Goal: Transaction & Acquisition: Purchase product/service

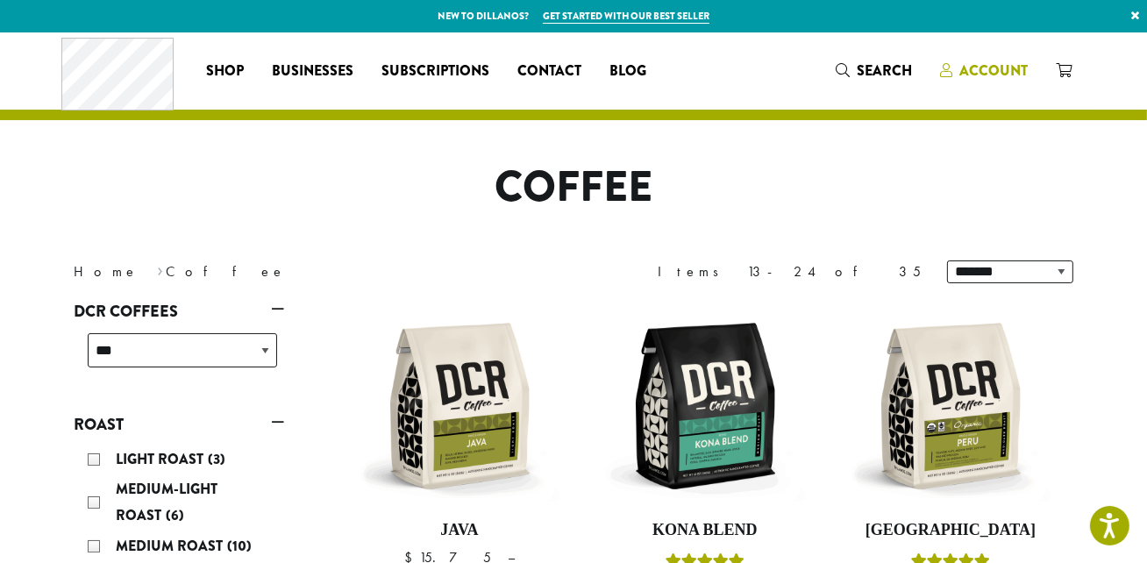
click at [1005, 60] on span "Account" at bounding box center [993, 70] width 68 height 20
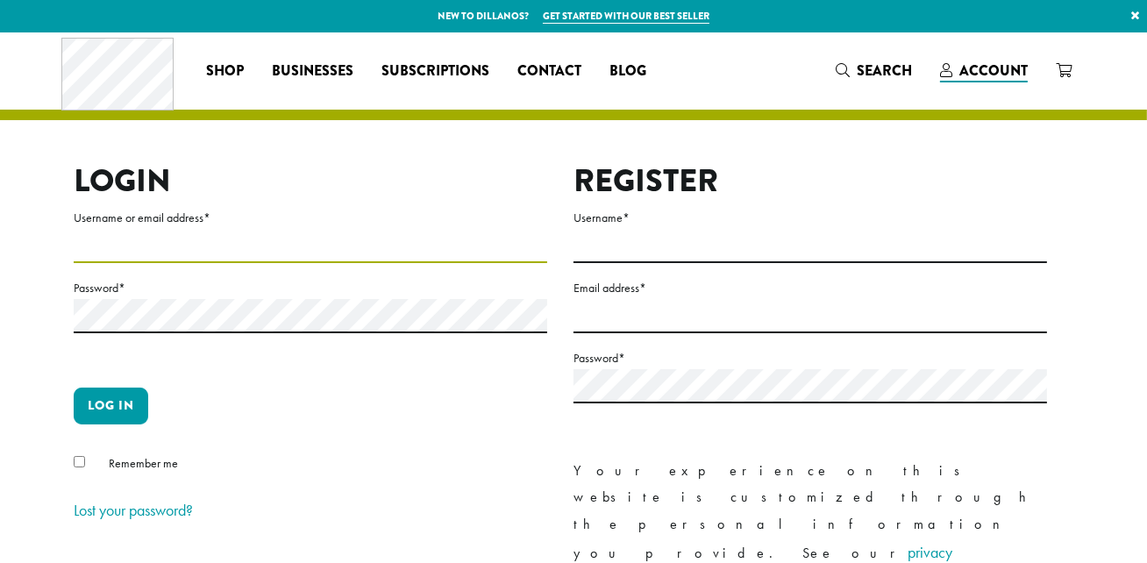
click at [433, 263] on input "Username or email address *" at bounding box center [310, 246] width 473 height 34
type input "**********"
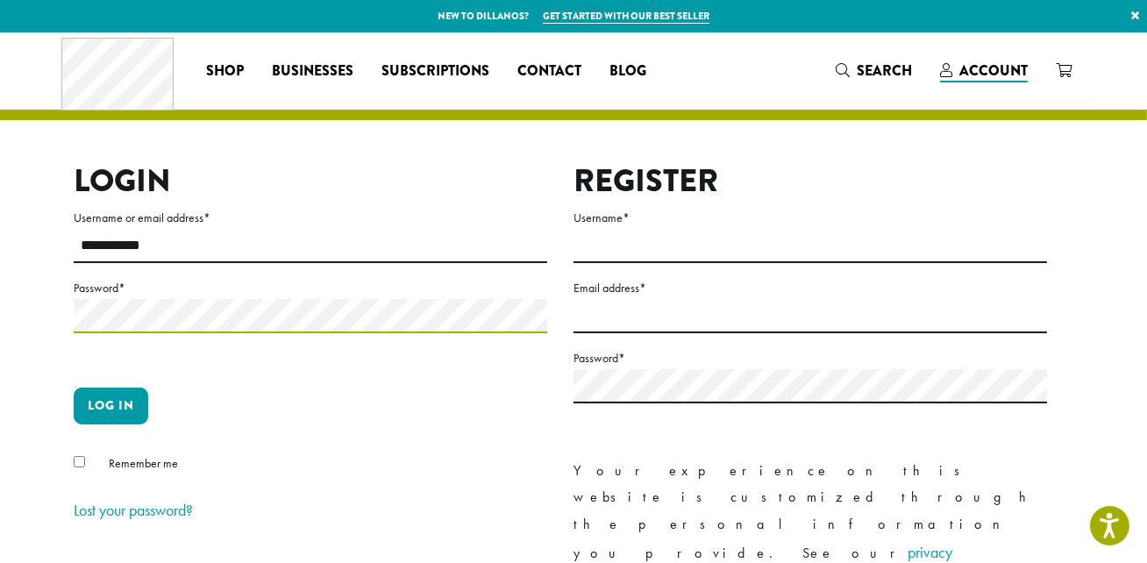
click at [74, 388] on button "Log in" at bounding box center [111, 406] width 75 height 37
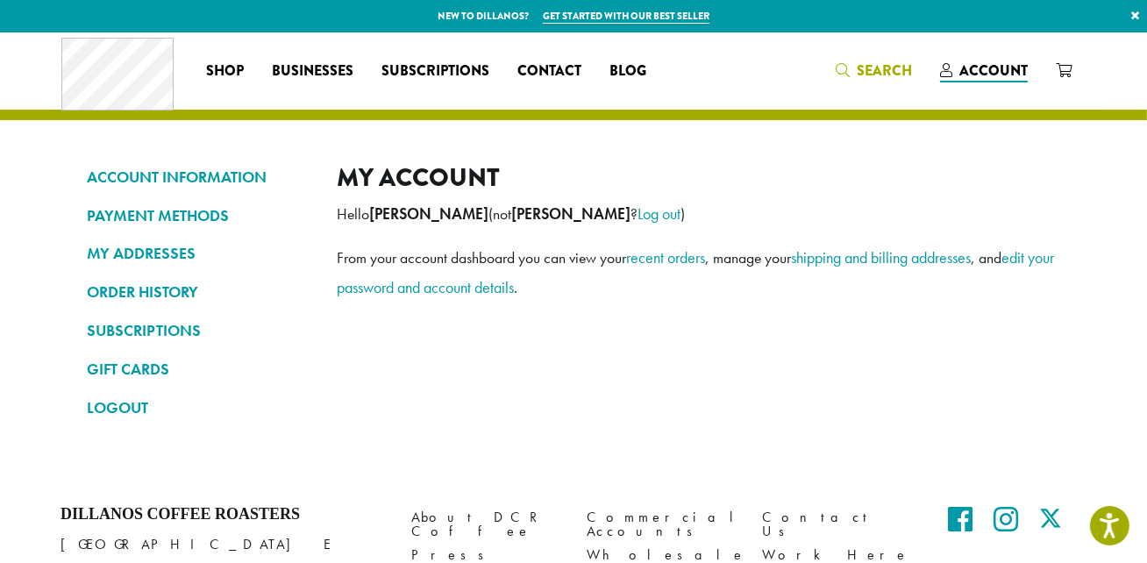
click at [866, 70] on span "Search" at bounding box center [884, 70] width 55 height 20
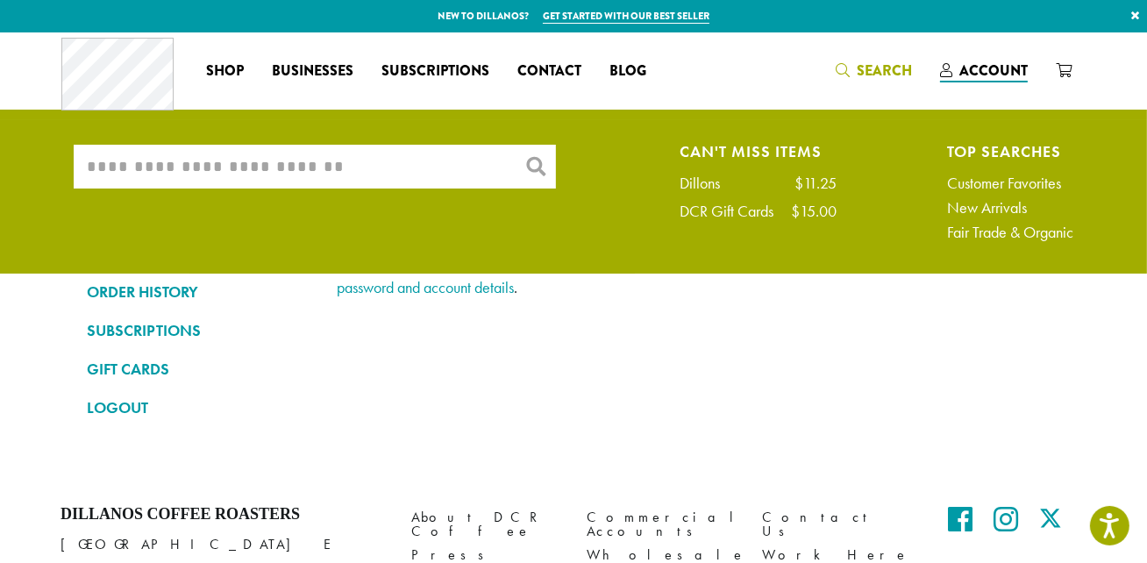
click at [204, 168] on input "What are you searching for?" at bounding box center [315, 167] width 482 height 44
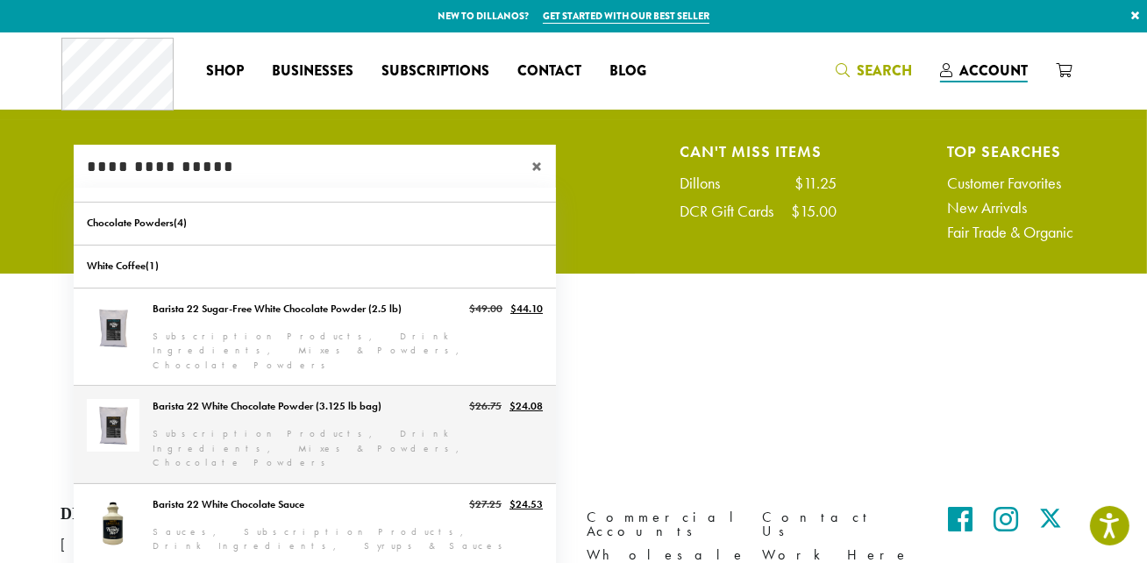
type input "**********"
click at [273, 394] on link "Barista 22 White Chocolate Powder (3.125 lb bag)" at bounding box center [315, 434] width 482 height 97
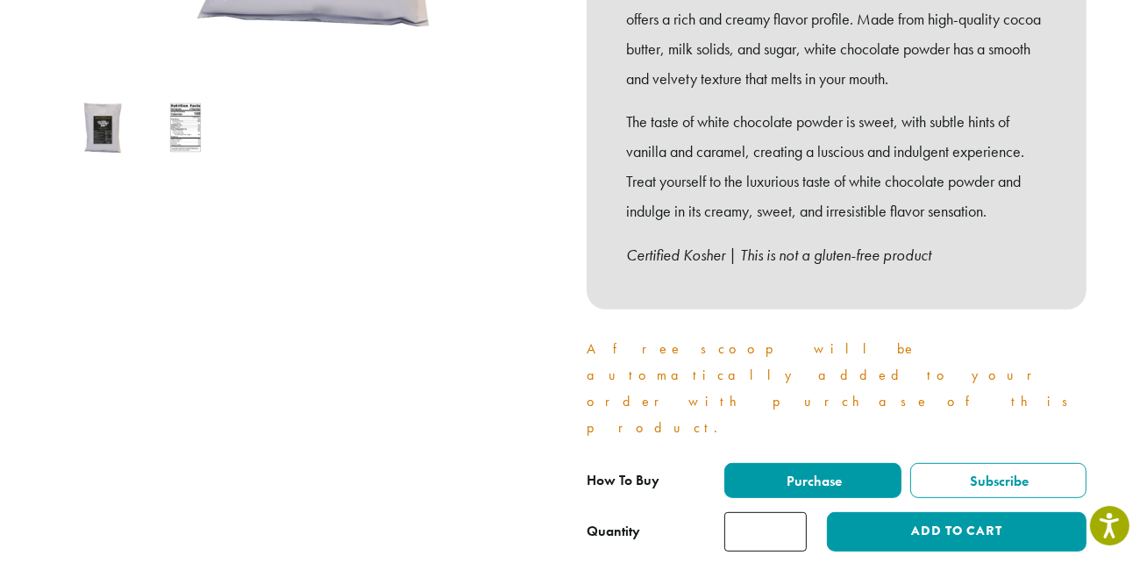
scroll to position [637, 0]
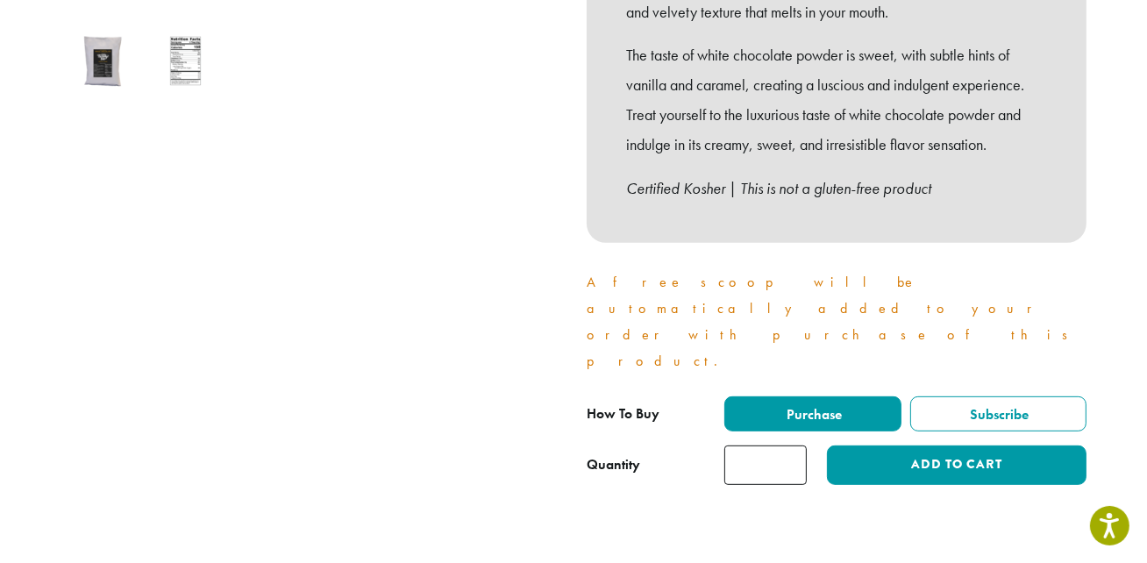
click at [789, 445] on input "*" at bounding box center [765, 464] width 82 height 39
type input "*"
click at [789, 445] on input "*" at bounding box center [765, 464] width 82 height 39
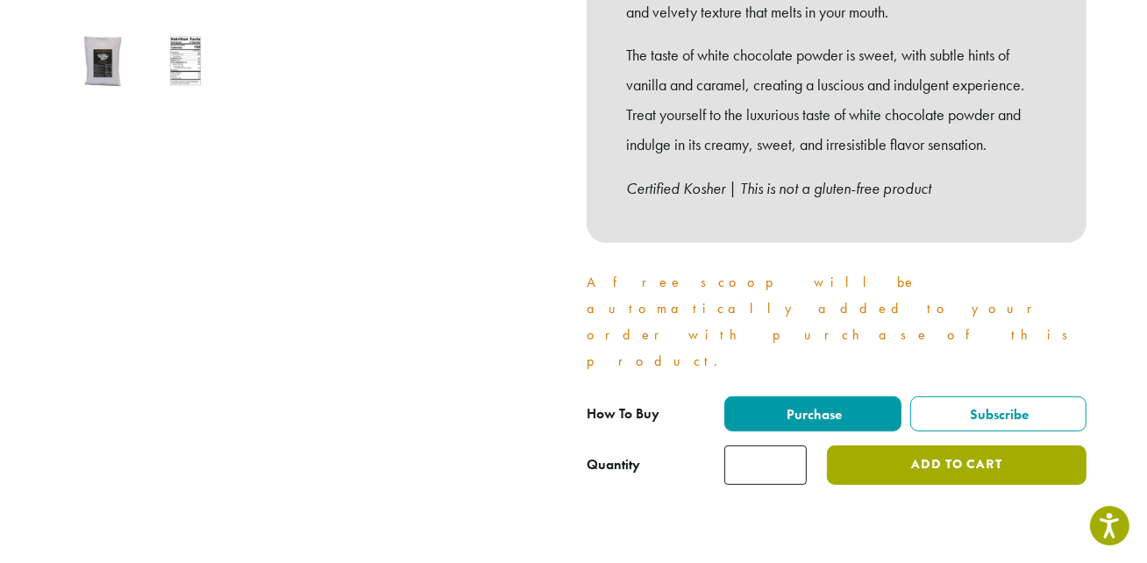
click at [885, 445] on button "Add to cart" at bounding box center [957, 464] width 260 height 39
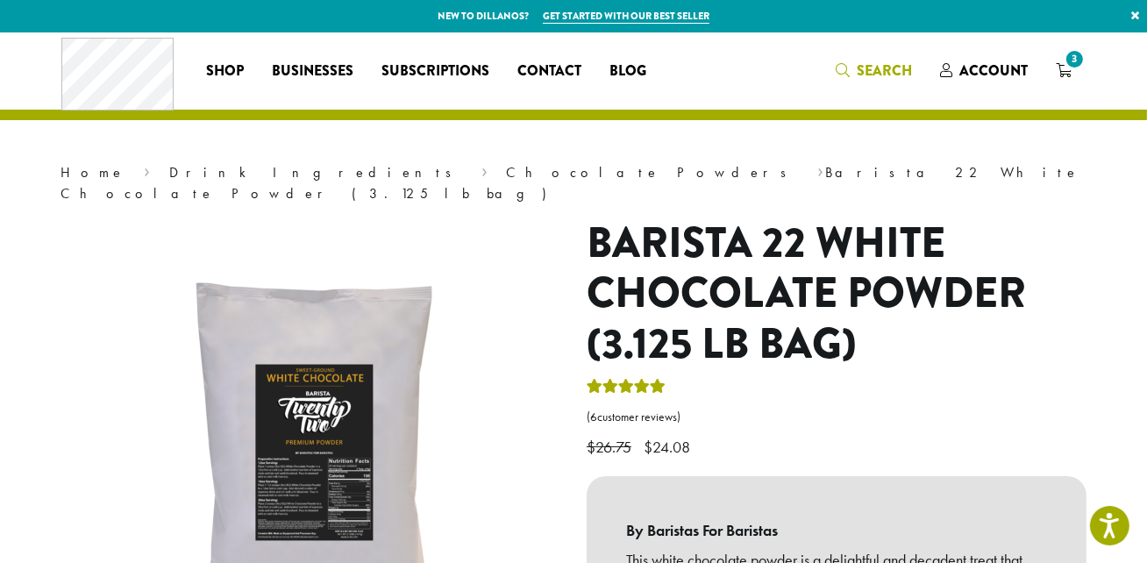
click at [890, 56] on link "Search" at bounding box center [873, 70] width 104 height 29
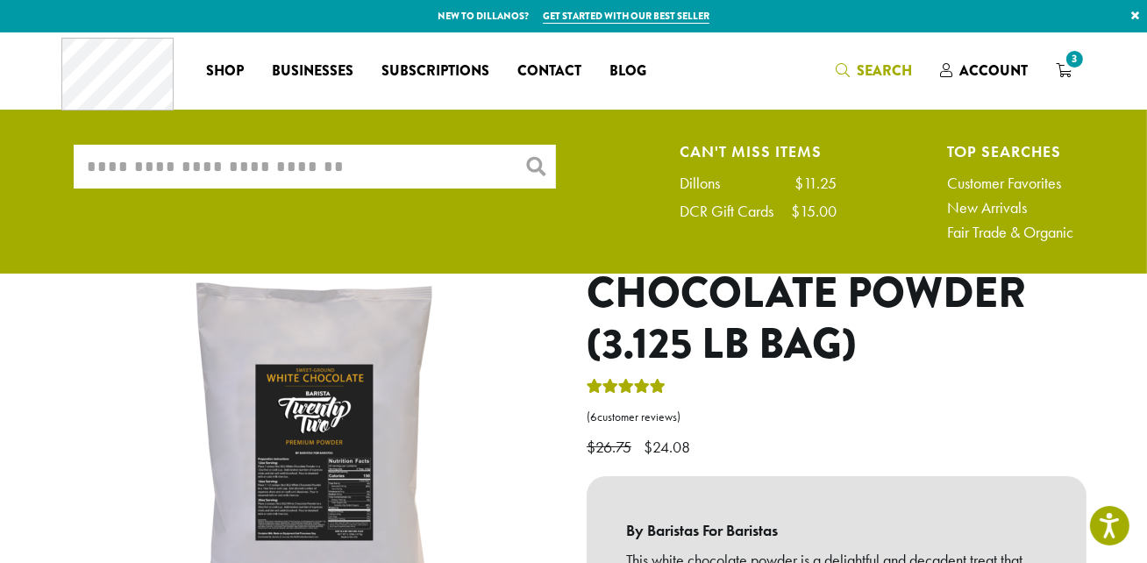
click at [304, 160] on input "What are you searching for?" at bounding box center [315, 167] width 482 height 44
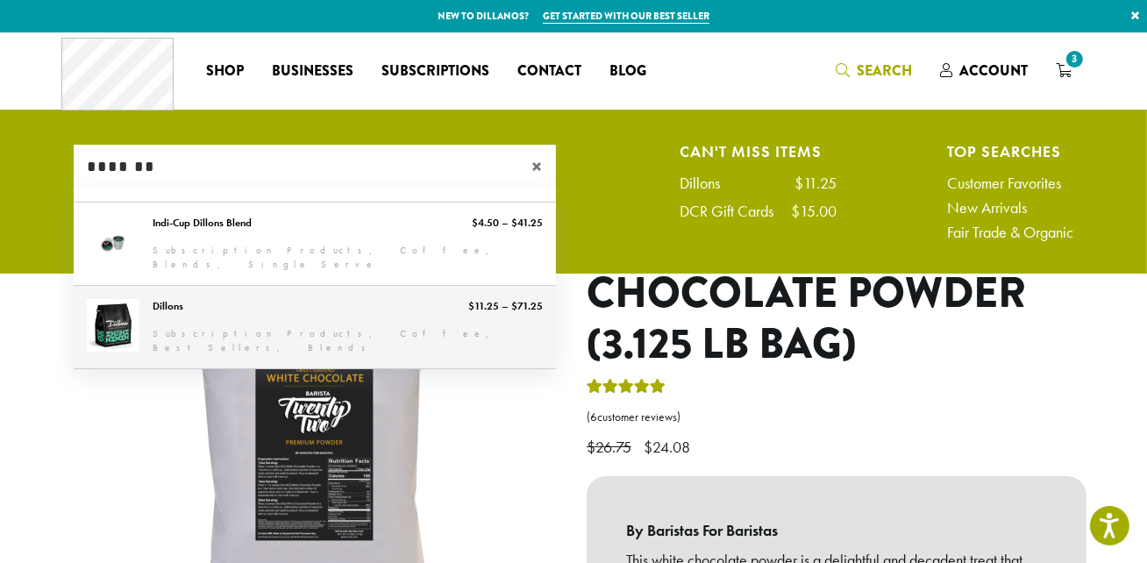
type input "*******"
click at [349, 307] on link "Dillons" at bounding box center [315, 327] width 482 height 82
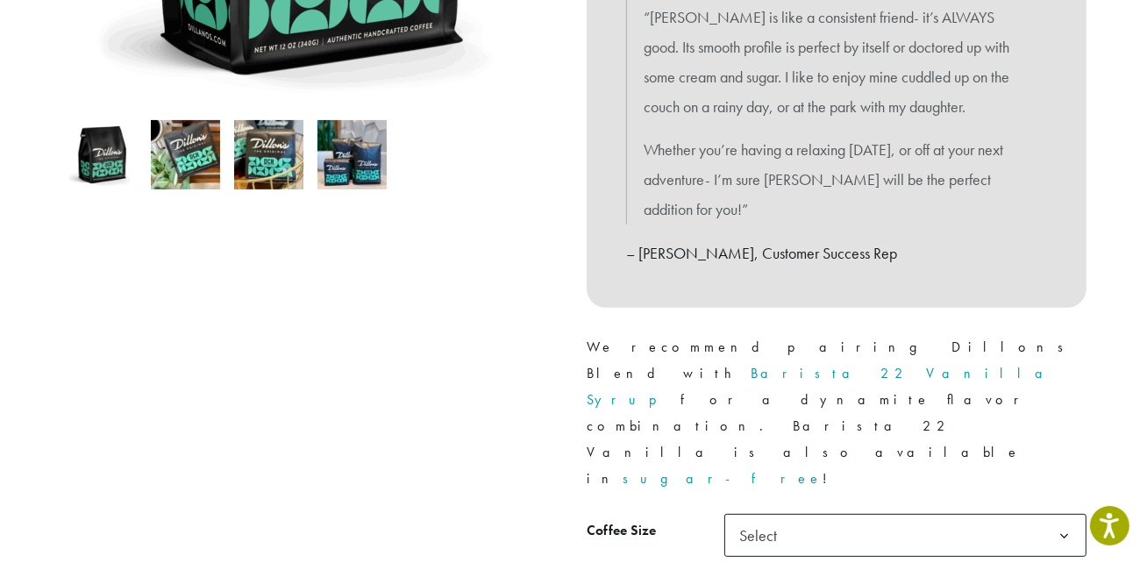
scroll to position [558, 0]
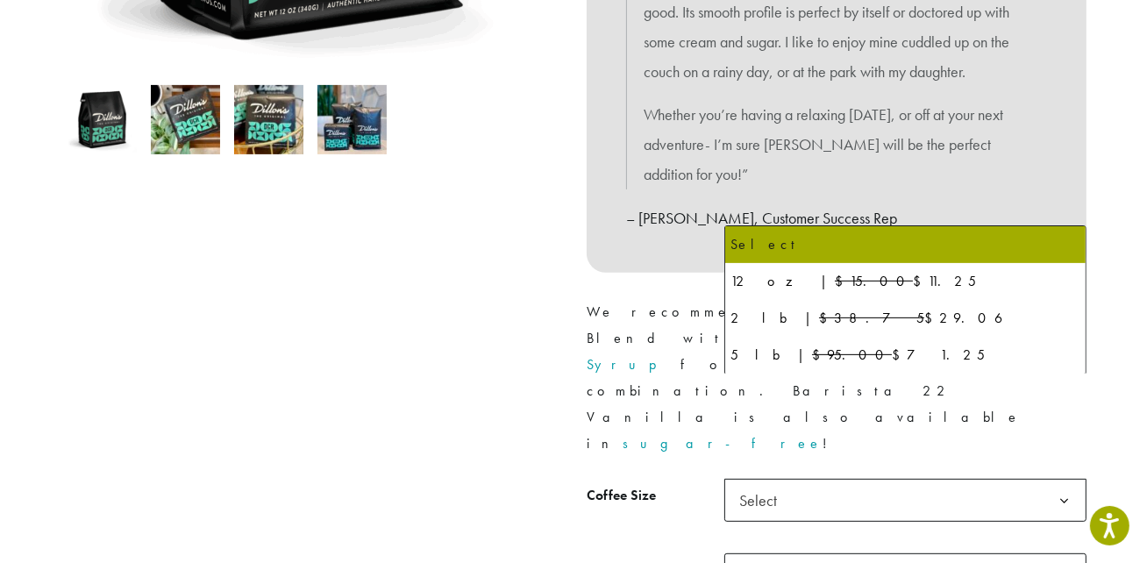
click at [733, 483] on span "Select" at bounding box center [763, 500] width 62 height 34
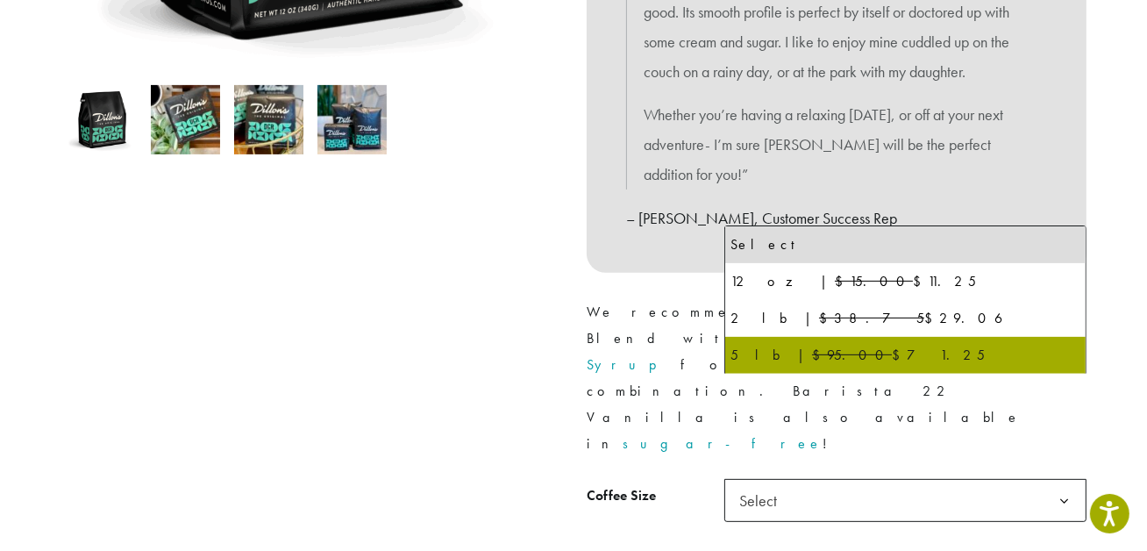
select select "**********"
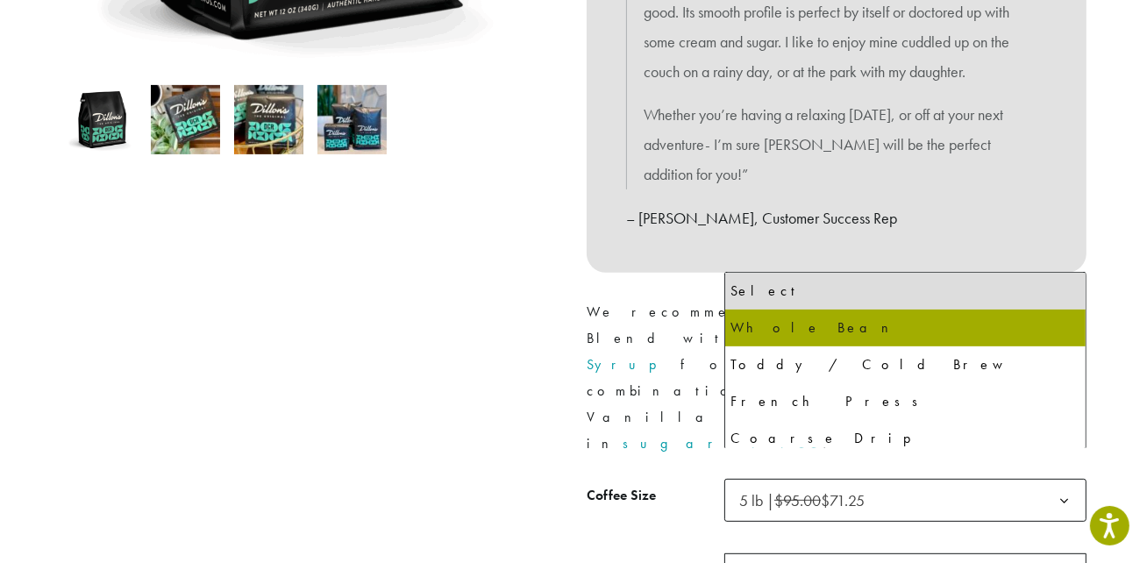
select select "**********"
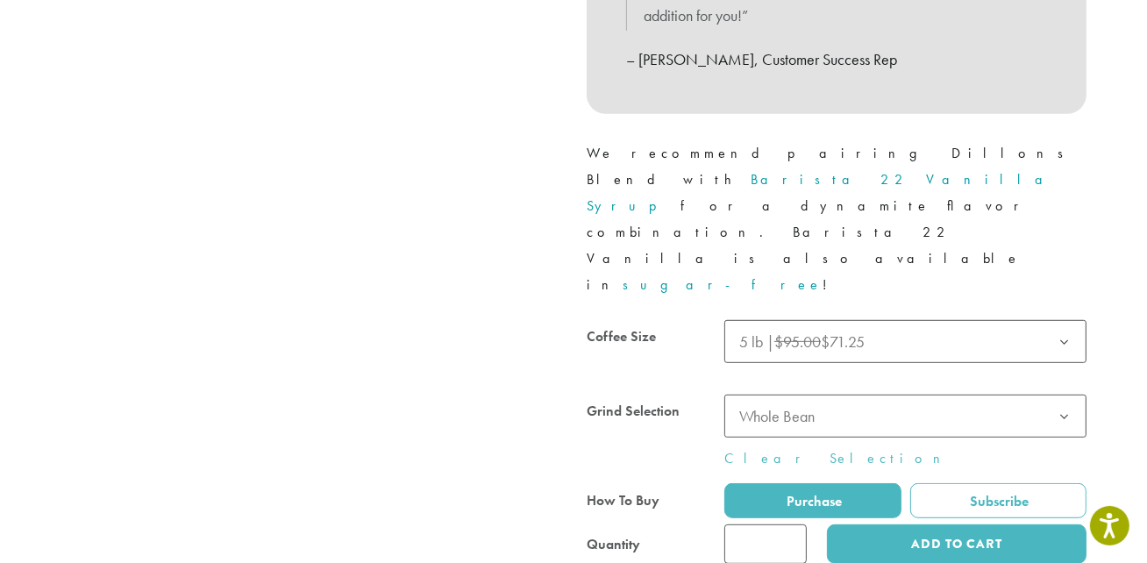
scroll to position [717, 0]
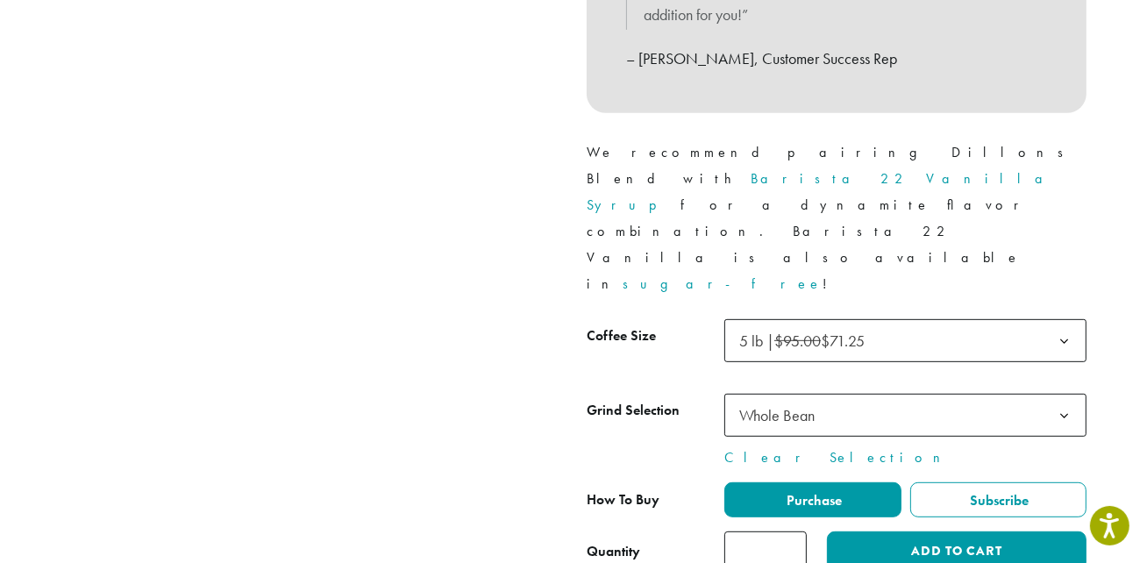
type input "*"
click at [793, 531] on input "*" at bounding box center [765, 550] width 82 height 39
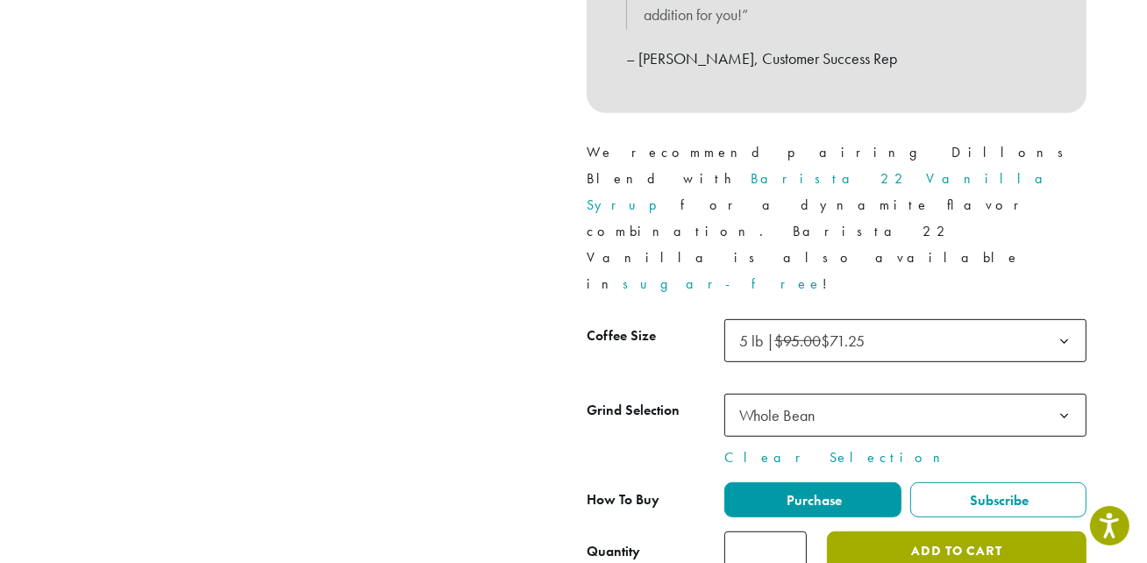
click at [889, 531] on button "Add to cart" at bounding box center [957, 550] width 260 height 39
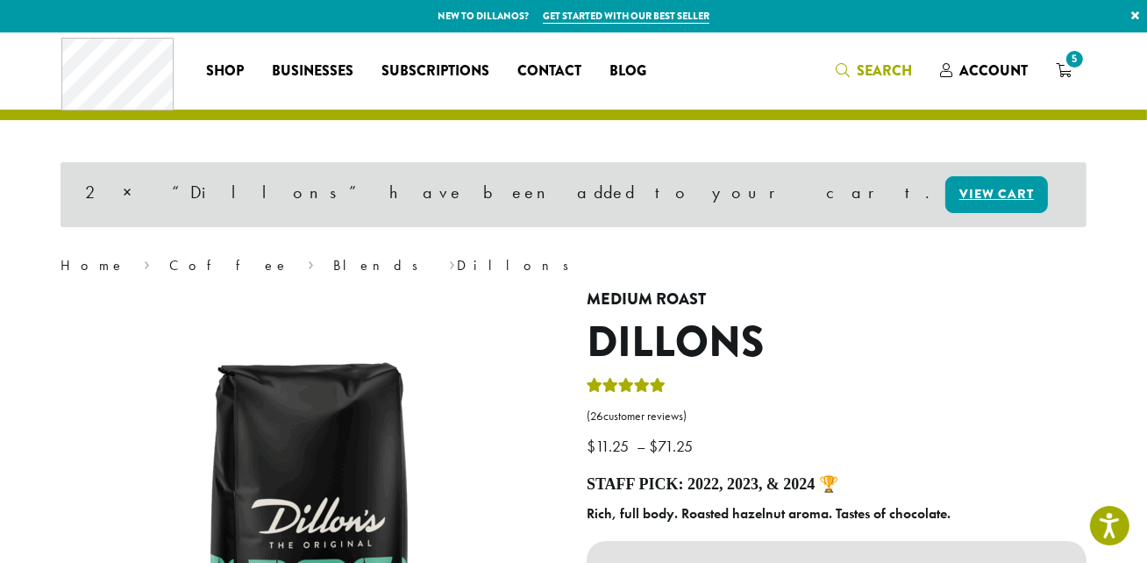
click at [892, 72] on span "Search" at bounding box center [884, 70] width 55 height 20
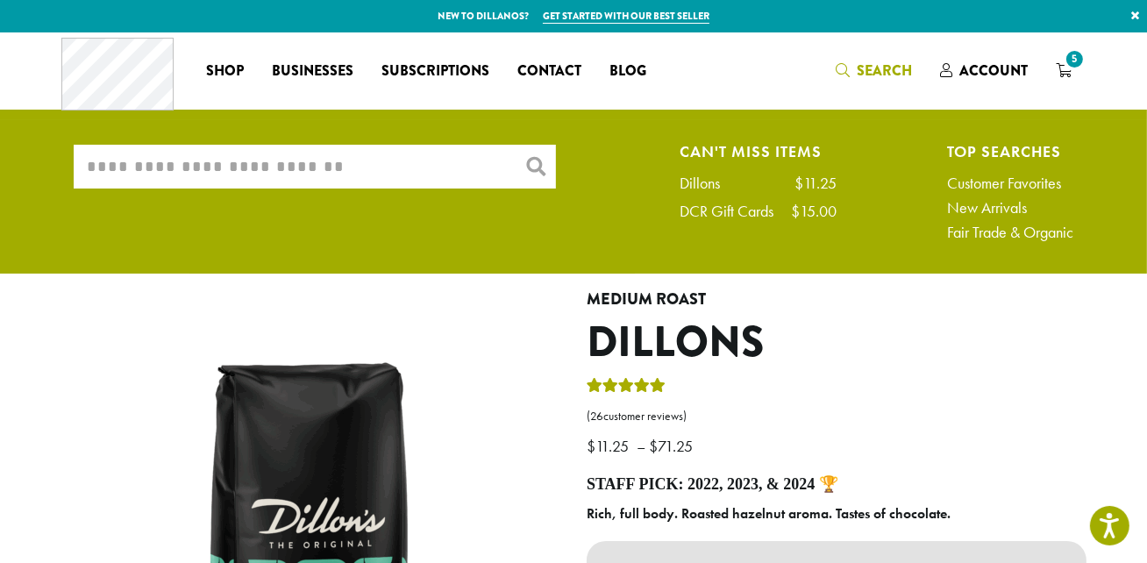
click at [140, 160] on input "What are you searching for?" at bounding box center [315, 167] width 482 height 44
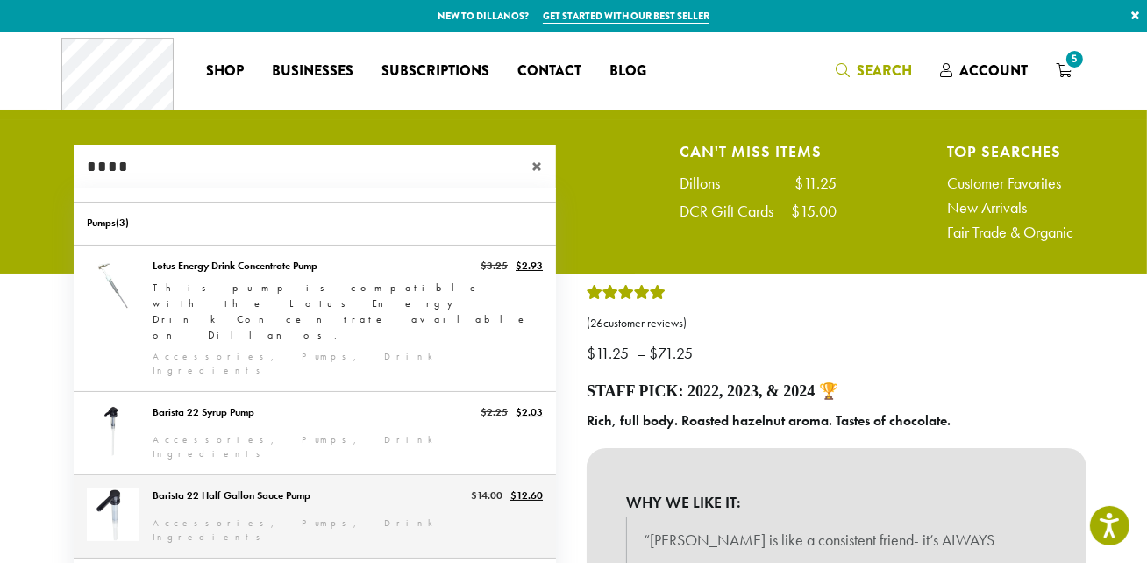
type input "****"
click at [334, 475] on link "Barista 22 Half Gallon Sauce Pump" at bounding box center [315, 516] width 482 height 82
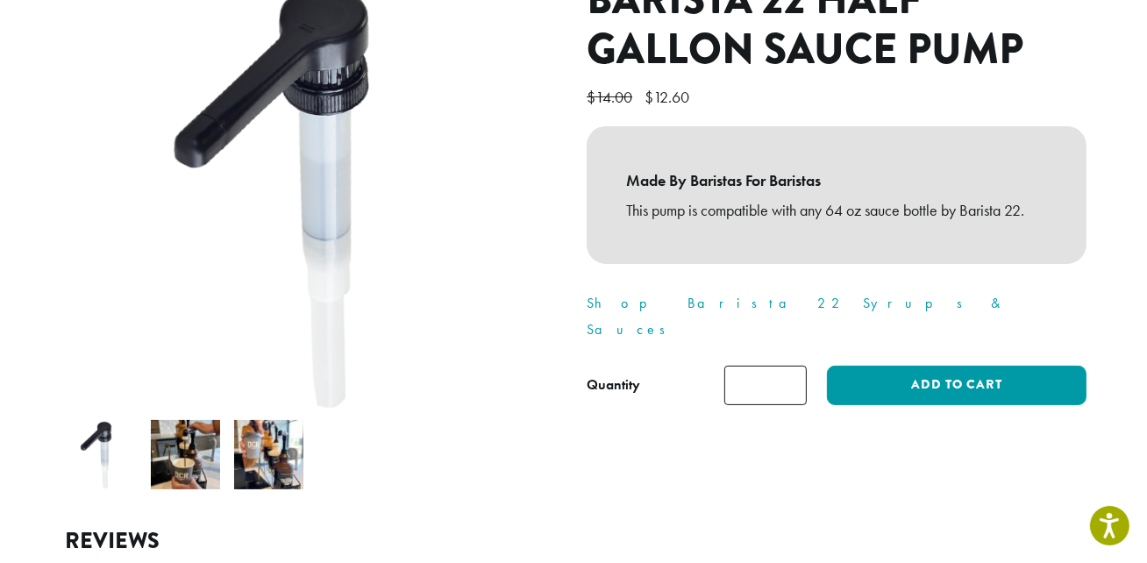
scroll to position [398, 0]
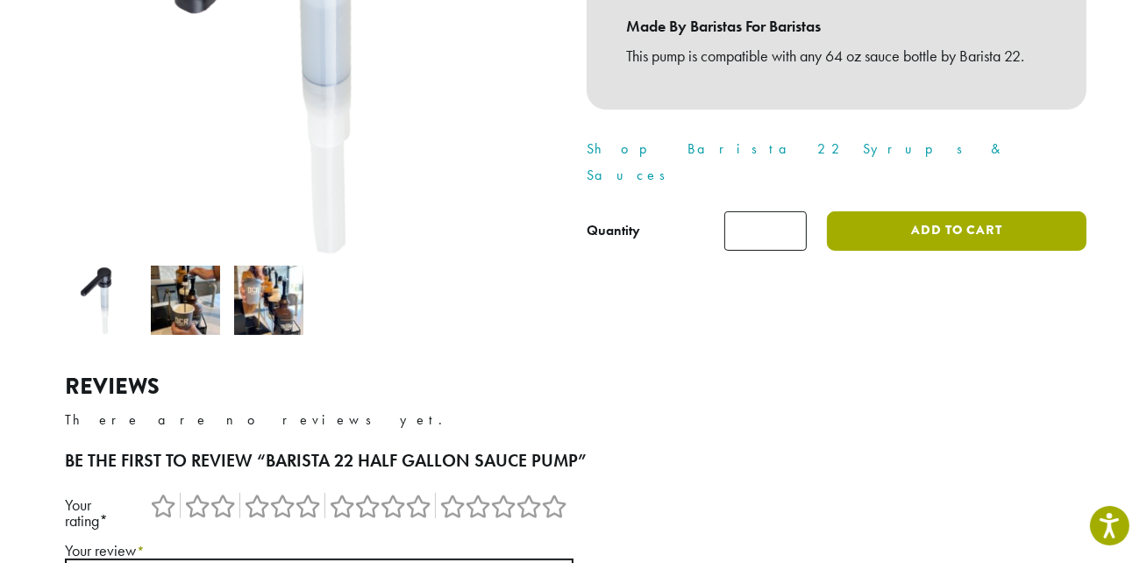
click at [885, 211] on button "Add to cart" at bounding box center [957, 230] width 260 height 39
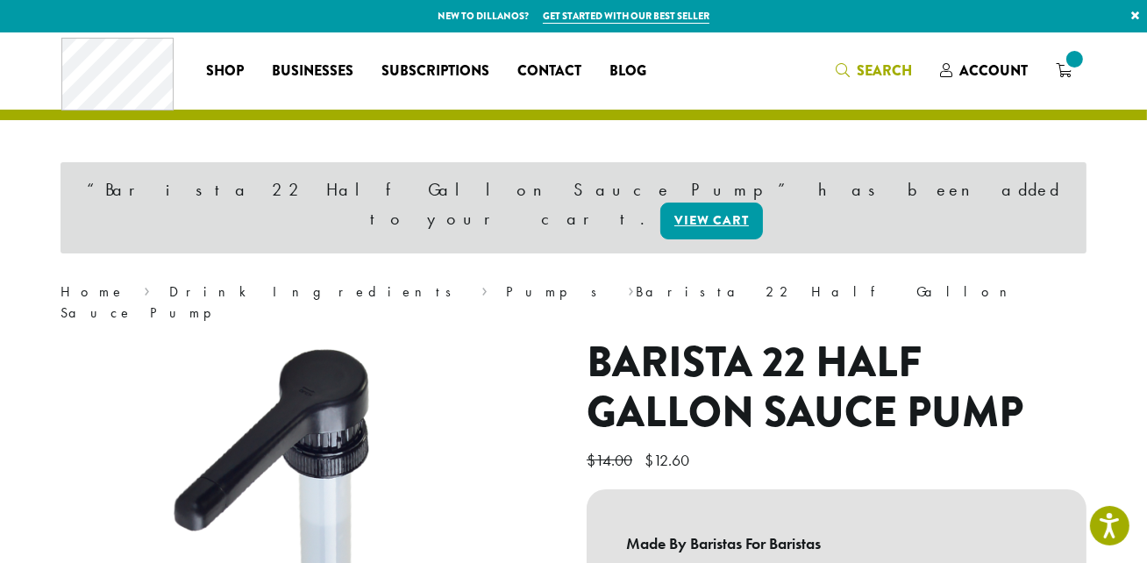
click at [888, 74] on span "Search" at bounding box center [884, 70] width 55 height 20
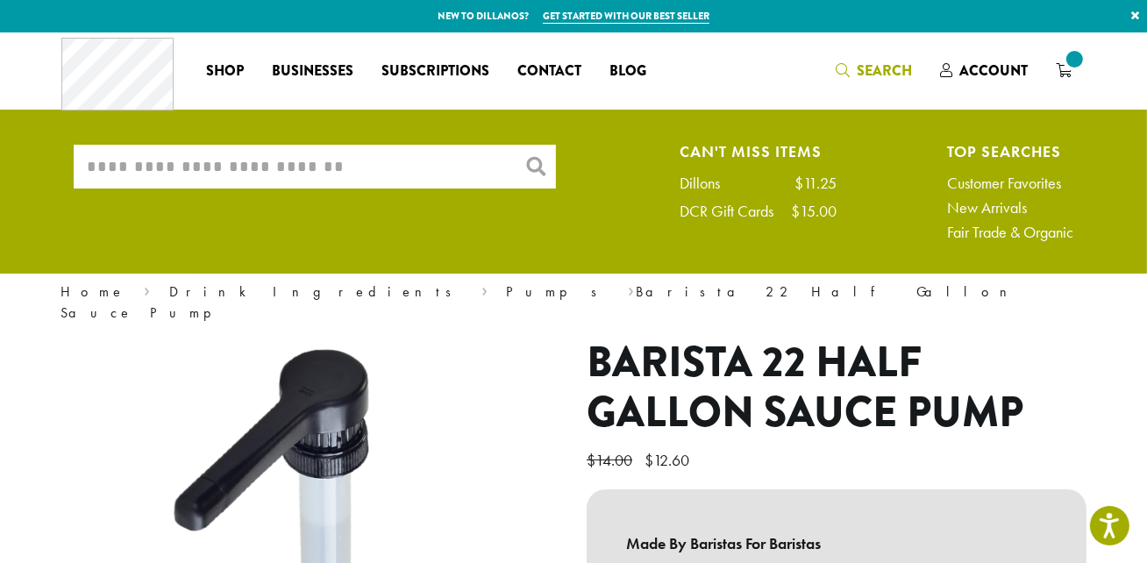
click at [402, 161] on input "What are you searching for?" at bounding box center [315, 167] width 482 height 44
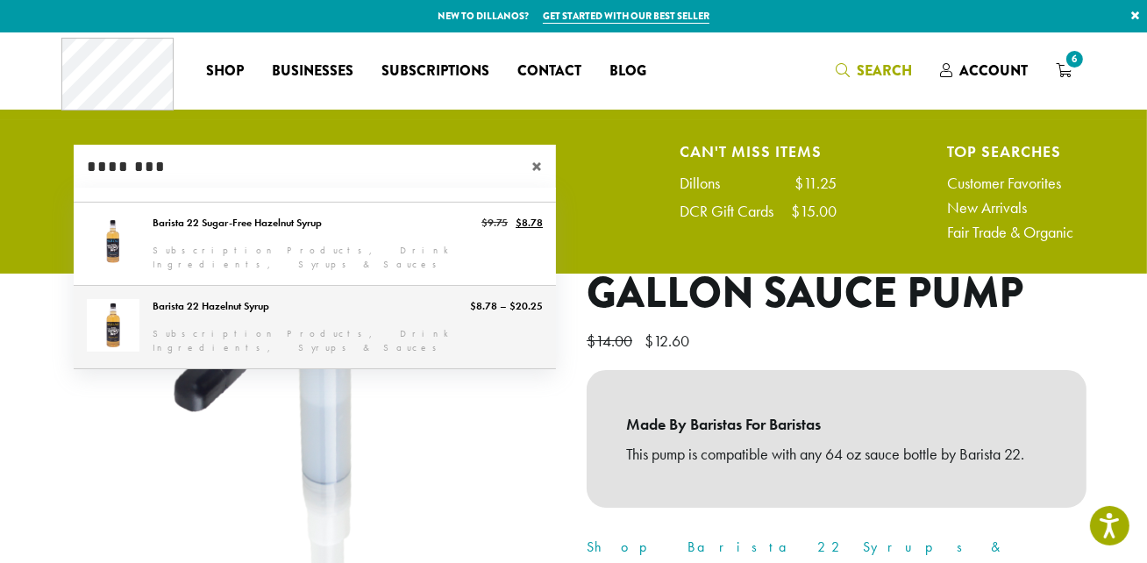
type input "********"
click at [322, 315] on link "Barista 22 Hazelnut Syrup" at bounding box center [315, 327] width 482 height 82
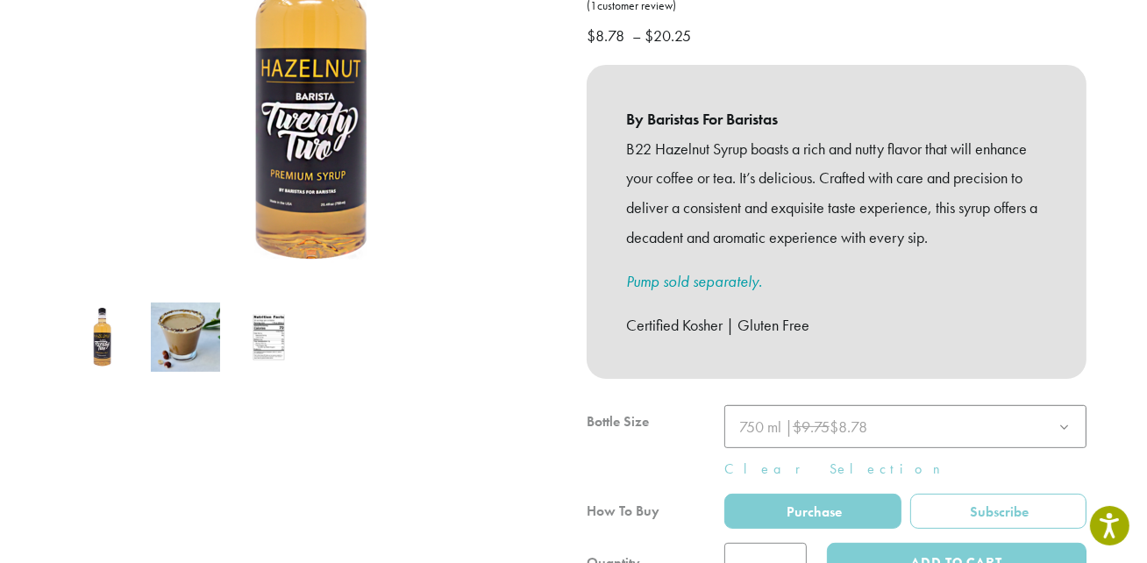
scroll to position [398, 0]
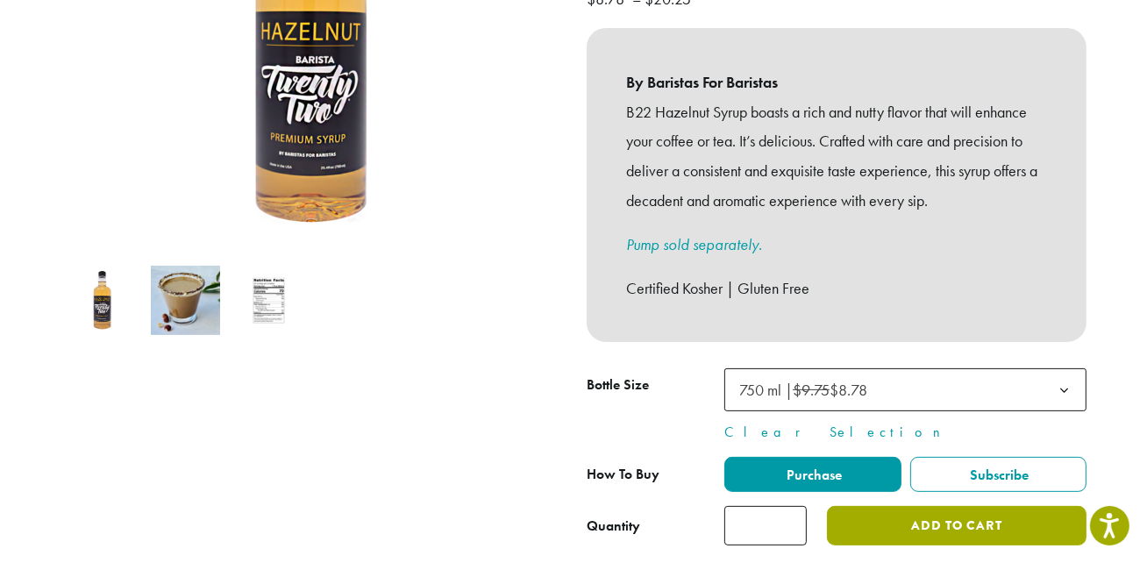
click at [930, 506] on button "Add to cart" at bounding box center [957, 525] width 260 height 39
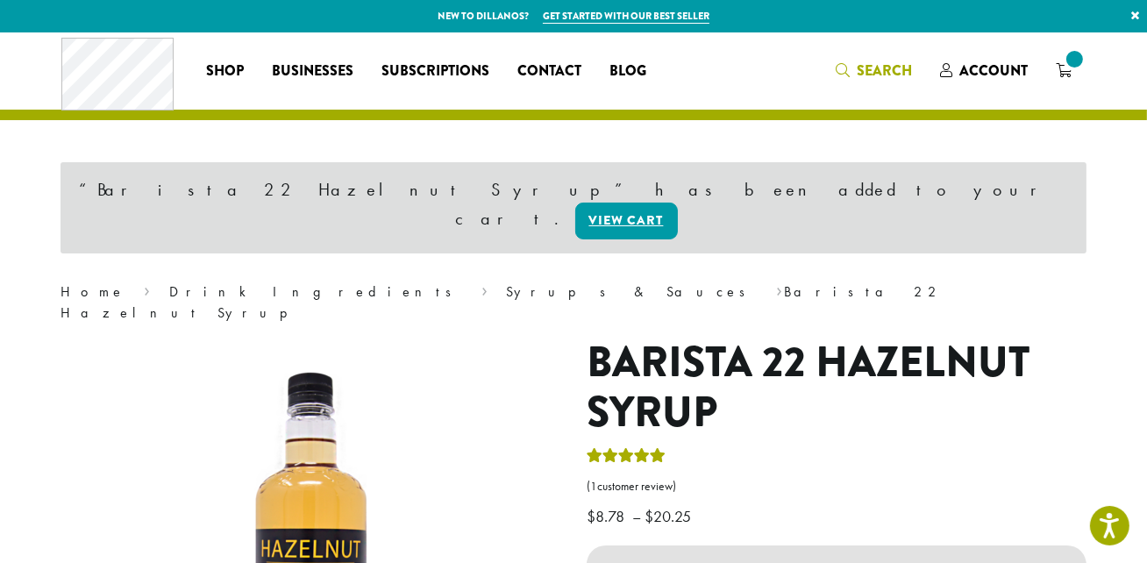
click at [884, 60] on link "Search" at bounding box center [873, 70] width 104 height 29
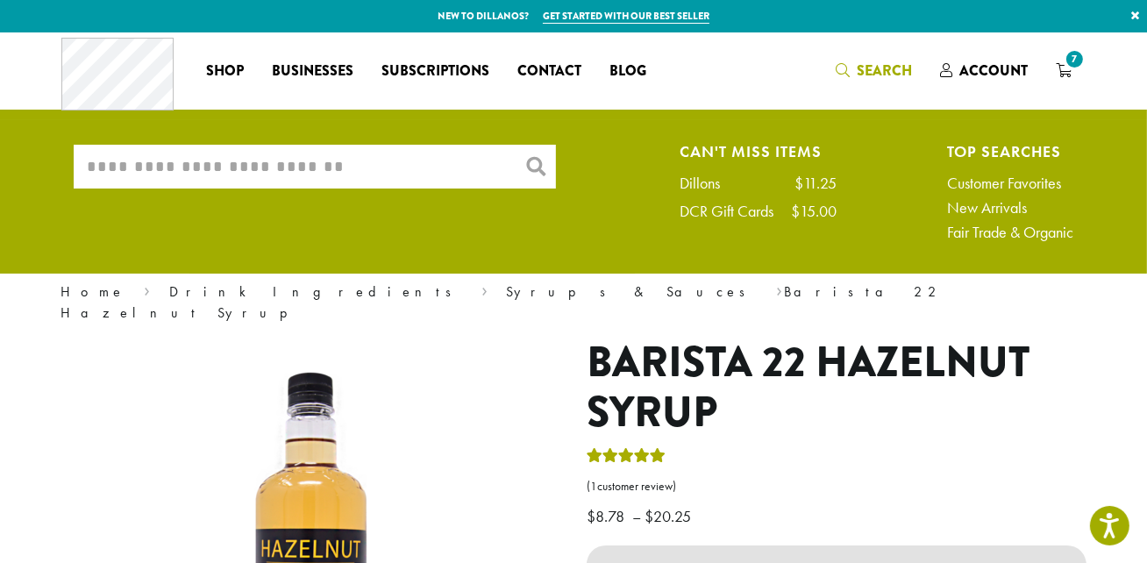
click at [381, 162] on input "What are you searching for?" at bounding box center [315, 167] width 482 height 44
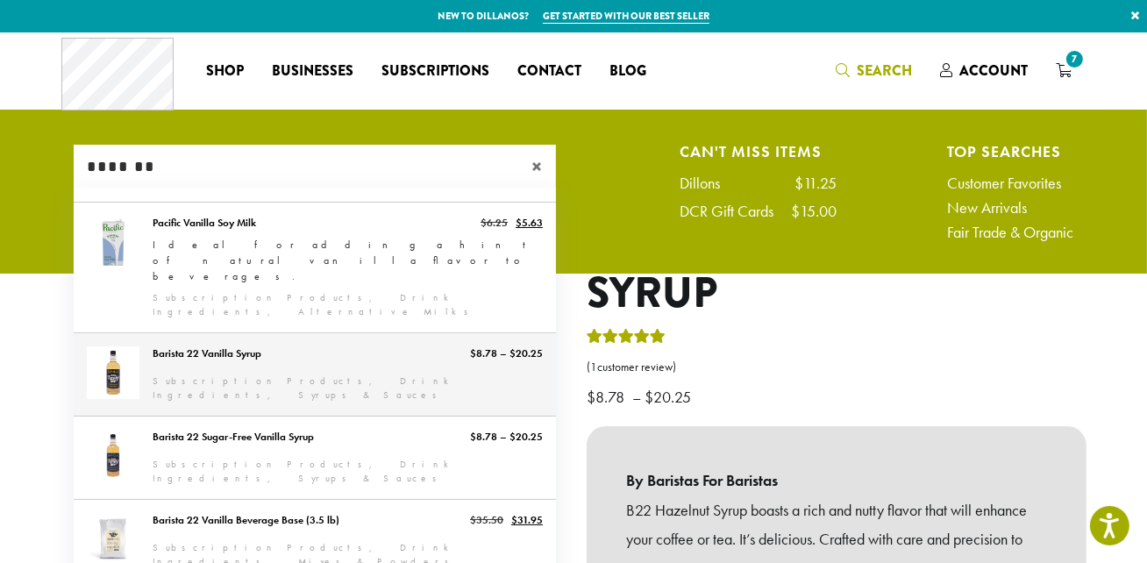
type input "*******"
click at [338, 340] on link "Barista 22 Vanilla Syrup" at bounding box center [315, 374] width 482 height 82
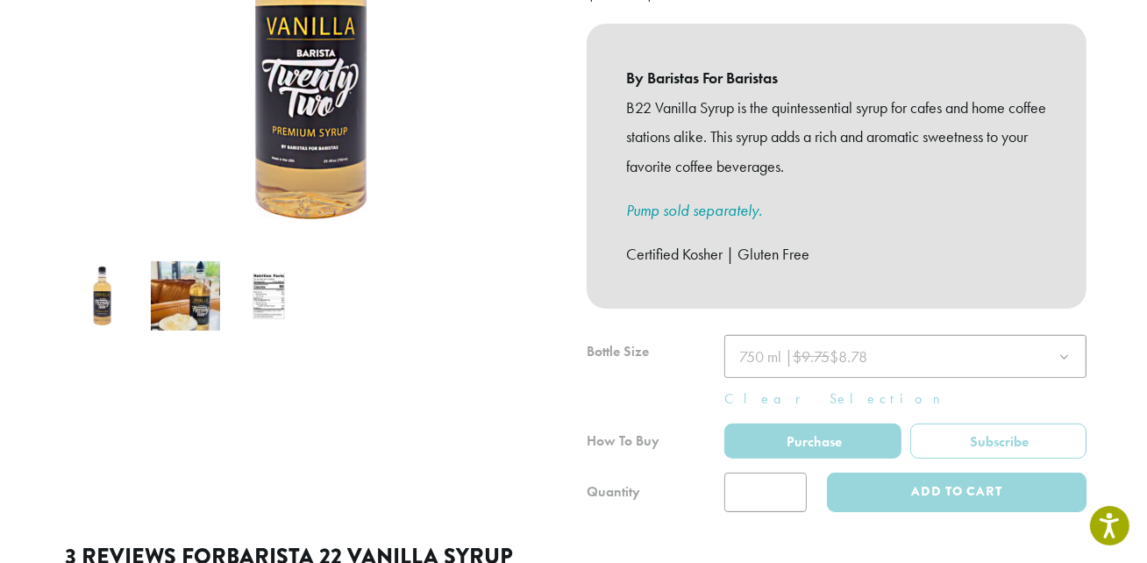
scroll to position [478, 0]
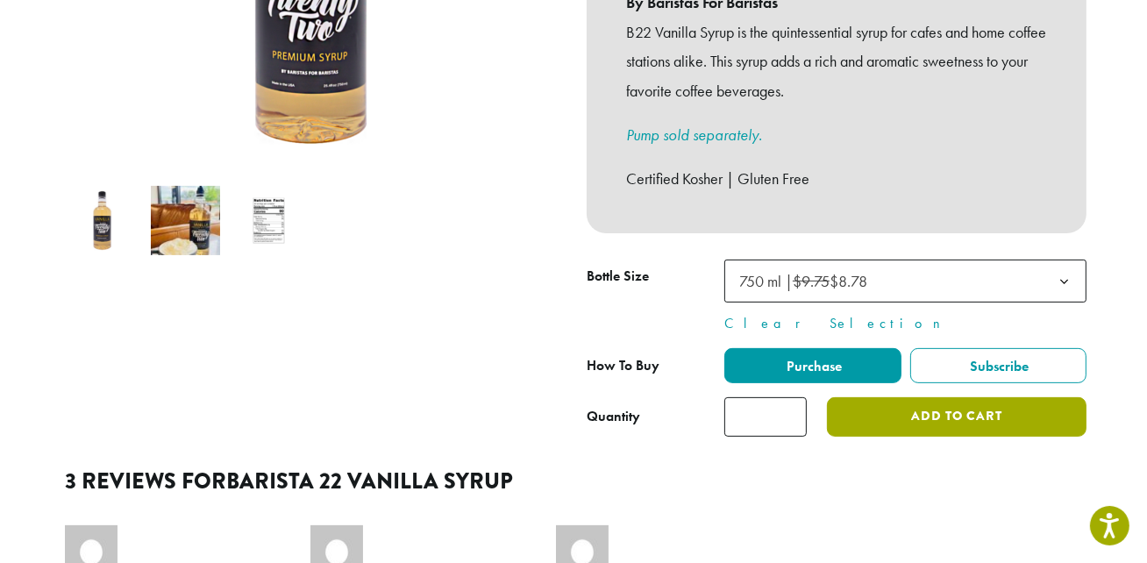
click at [951, 402] on button "Add to cart" at bounding box center [957, 416] width 260 height 39
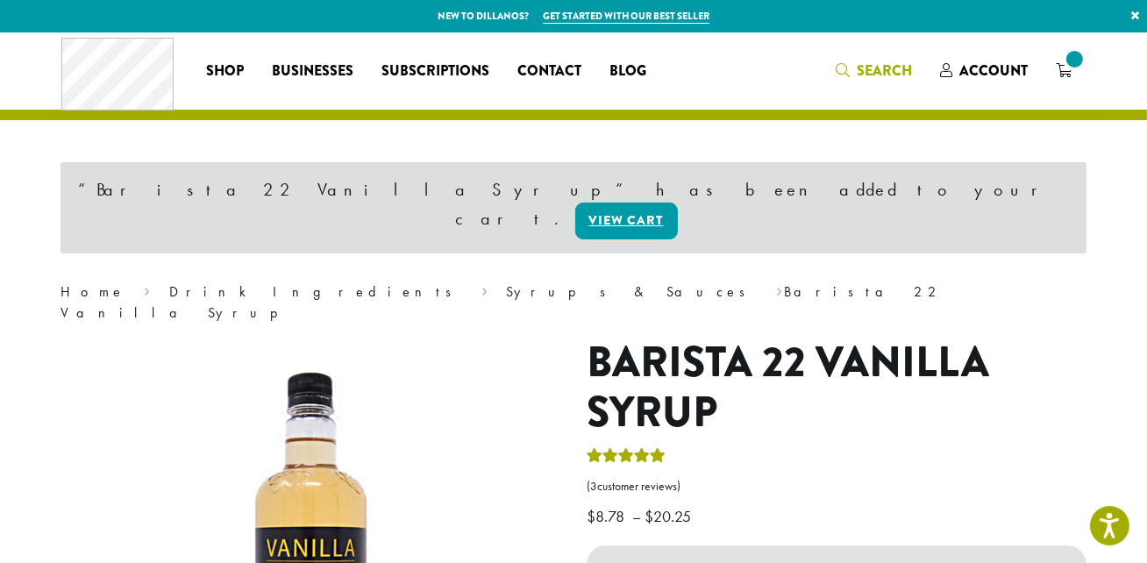
click at [850, 71] on icon "Search" at bounding box center [843, 70] width 14 height 14
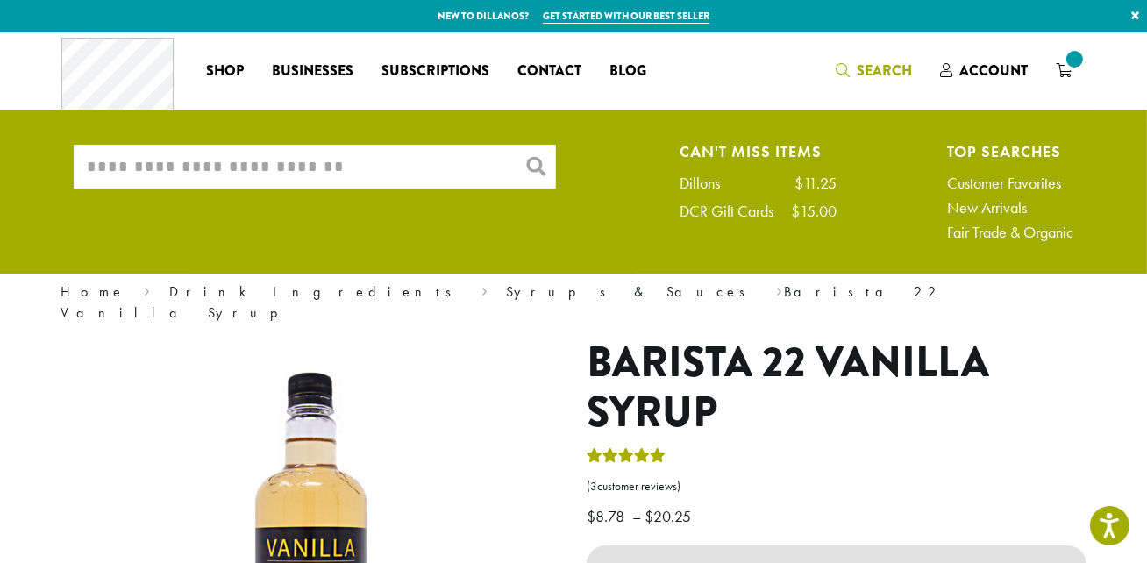
click at [307, 155] on input "What are you searching for?" at bounding box center [315, 167] width 482 height 44
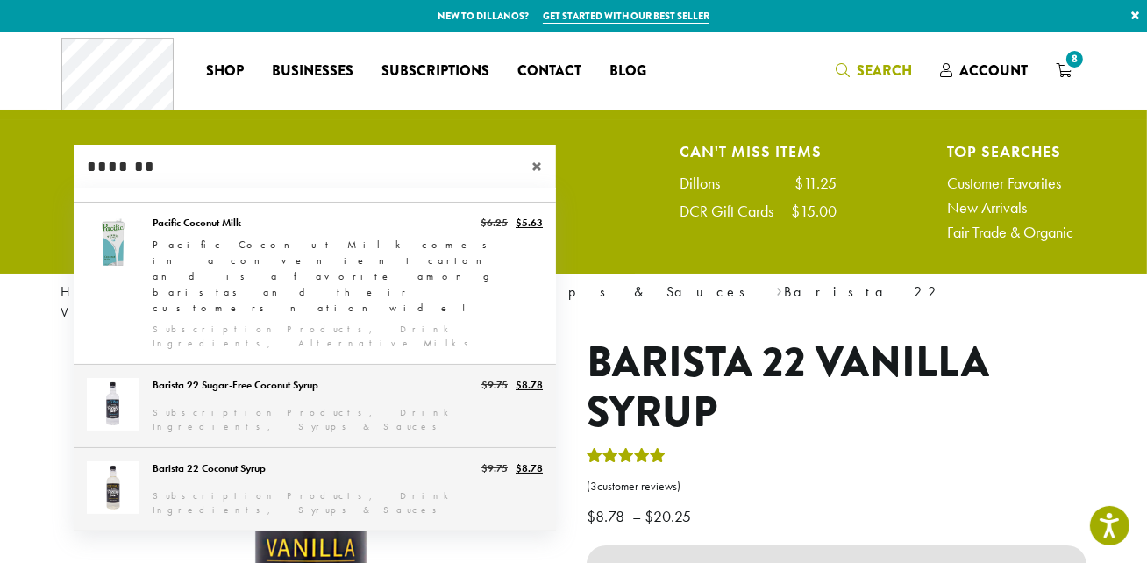
type input "*******"
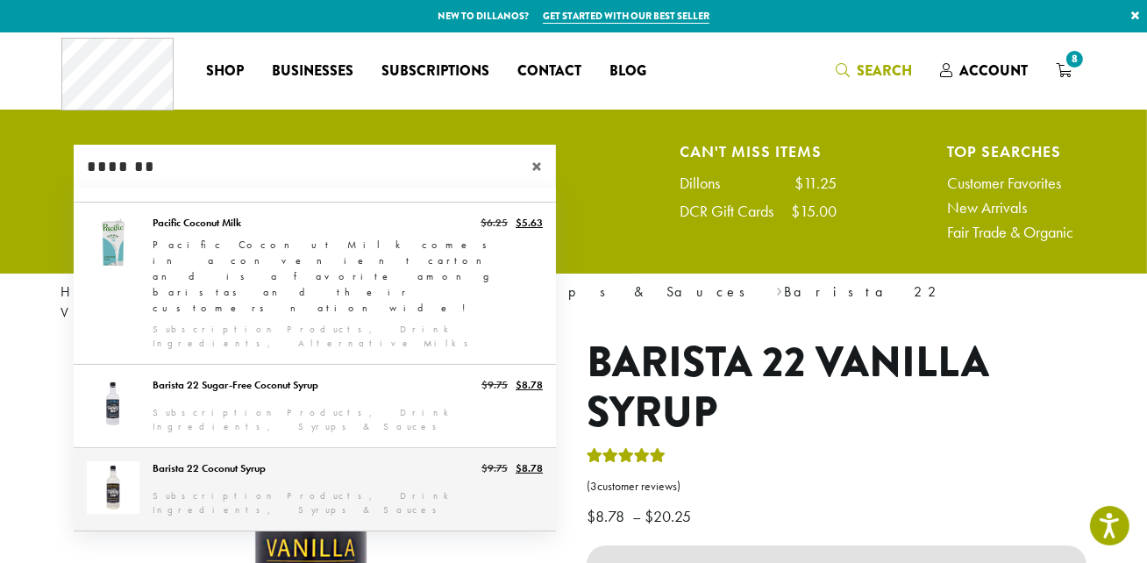
click at [209, 448] on link "Barista 22 Coconut Syrup" at bounding box center [315, 489] width 482 height 82
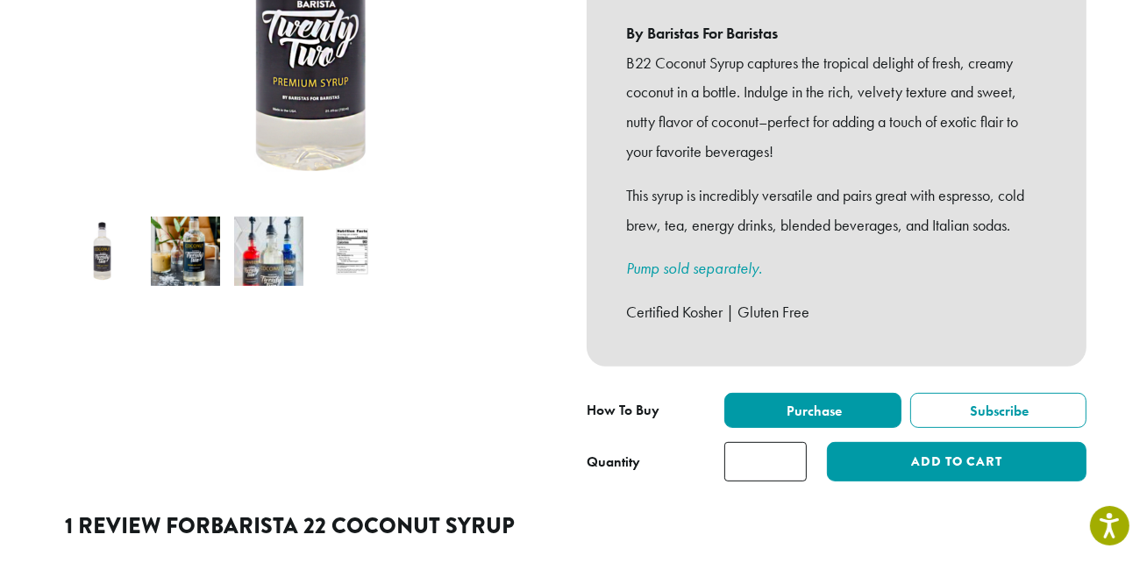
scroll to position [478, 0]
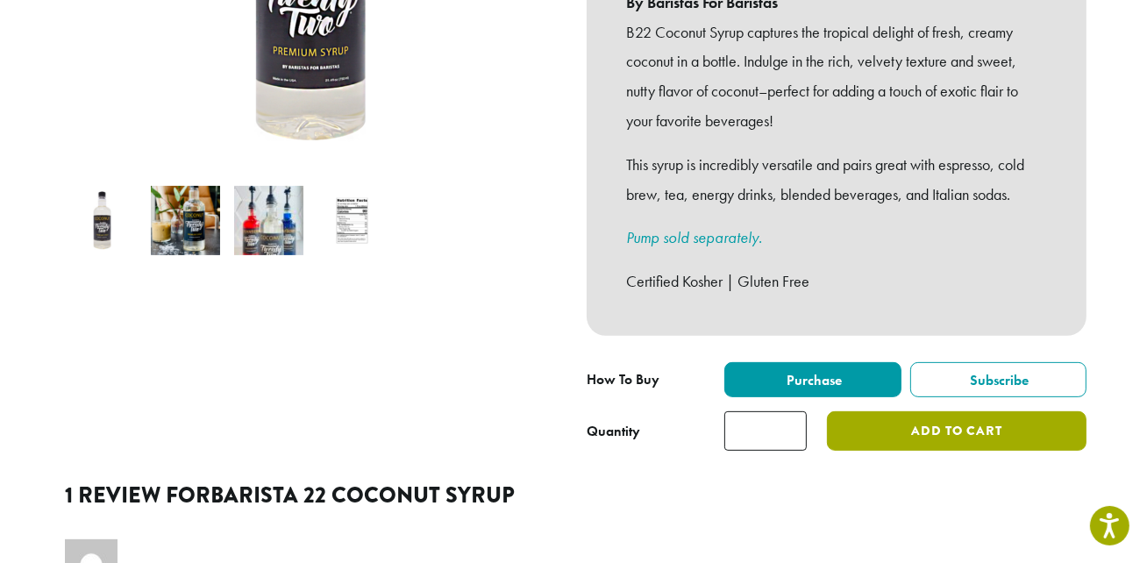
click at [897, 420] on button "Add to cart" at bounding box center [957, 430] width 260 height 39
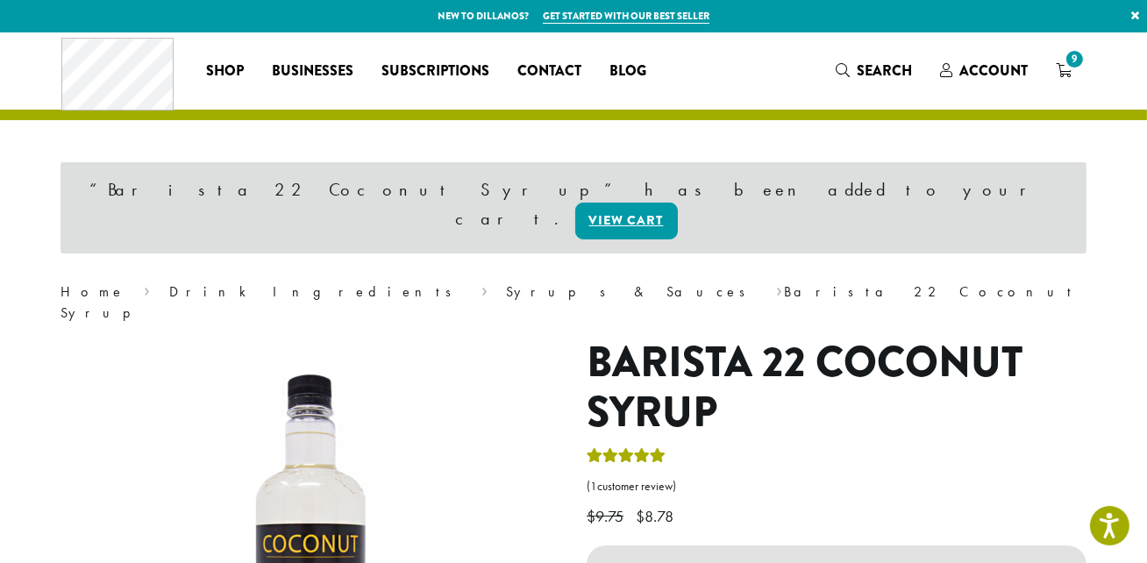
drag, startPoint x: 864, startPoint y: 70, endPoint x: 498, endPoint y: 133, distance: 371.0
click at [863, 70] on span "Search" at bounding box center [884, 70] width 55 height 20
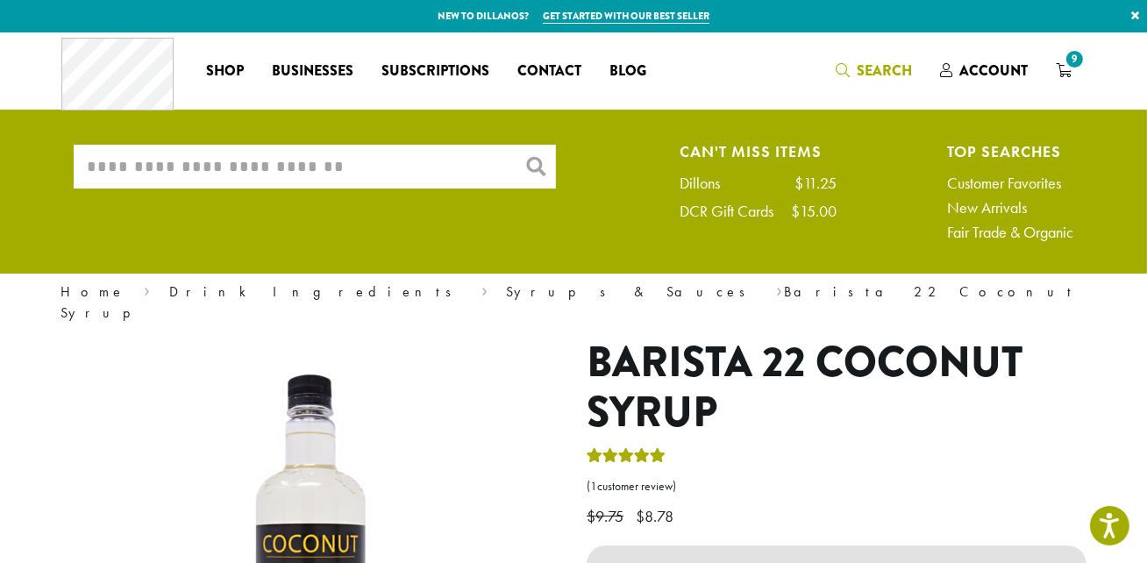
click at [420, 160] on input "What are you searching for?" at bounding box center [315, 167] width 482 height 44
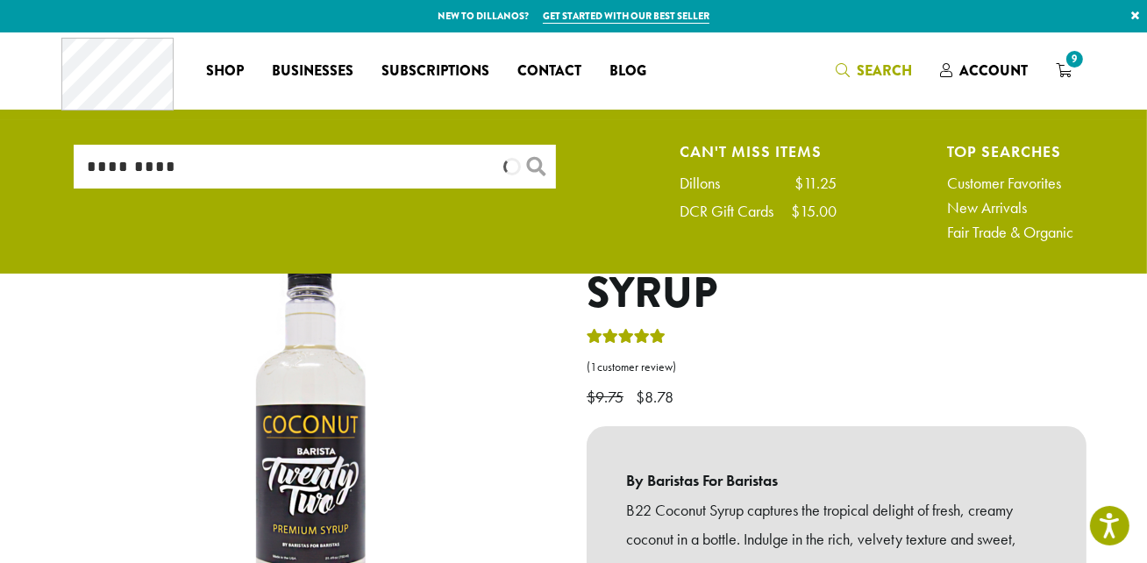
click at [96, 167] on input "*********" at bounding box center [315, 167] width 482 height 44
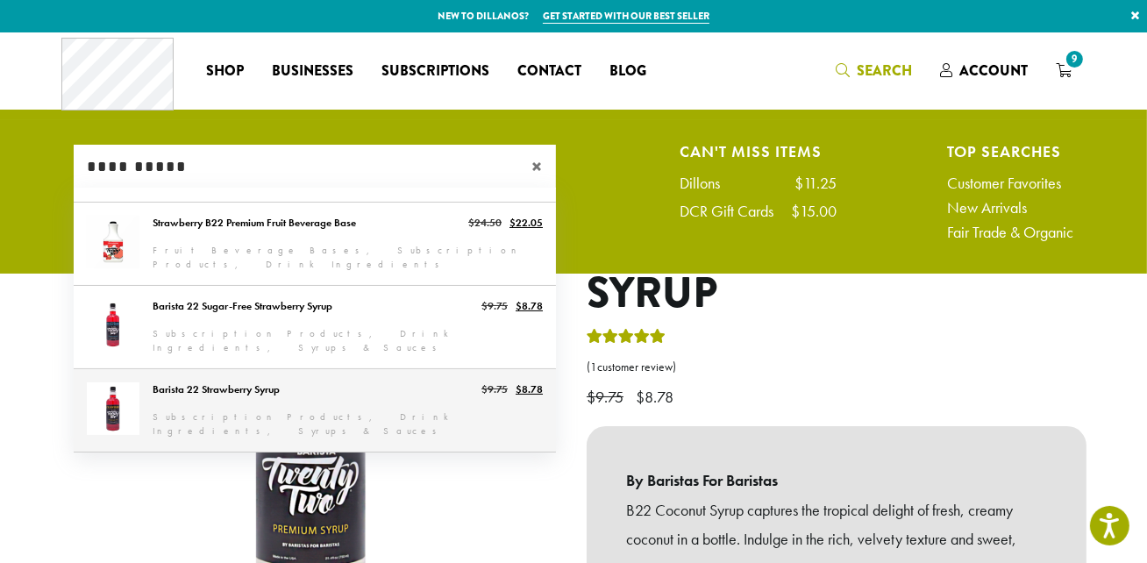
type input "**********"
click at [280, 385] on link "Barista 22 Strawberry Syrup" at bounding box center [315, 410] width 482 height 82
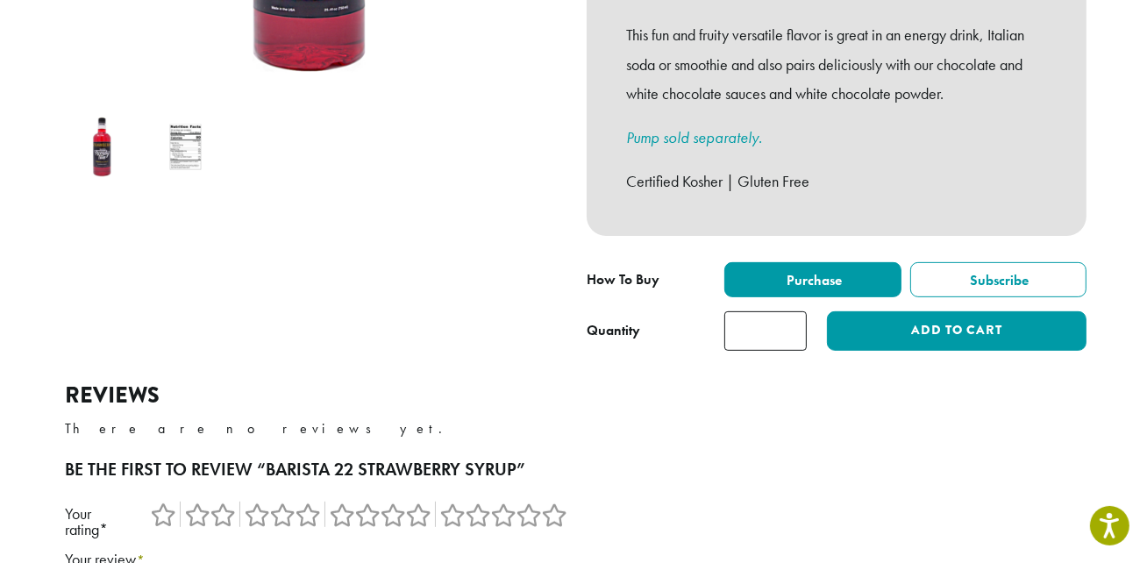
scroll to position [558, 0]
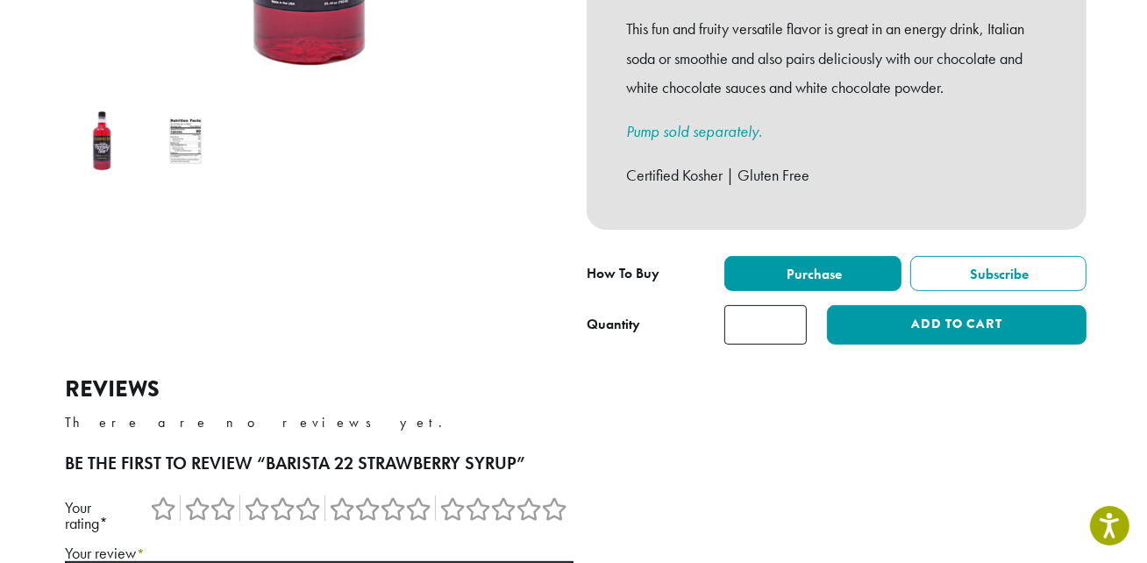
type input "*"
click at [788, 305] on input "*" at bounding box center [765, 324] width 82 height 39
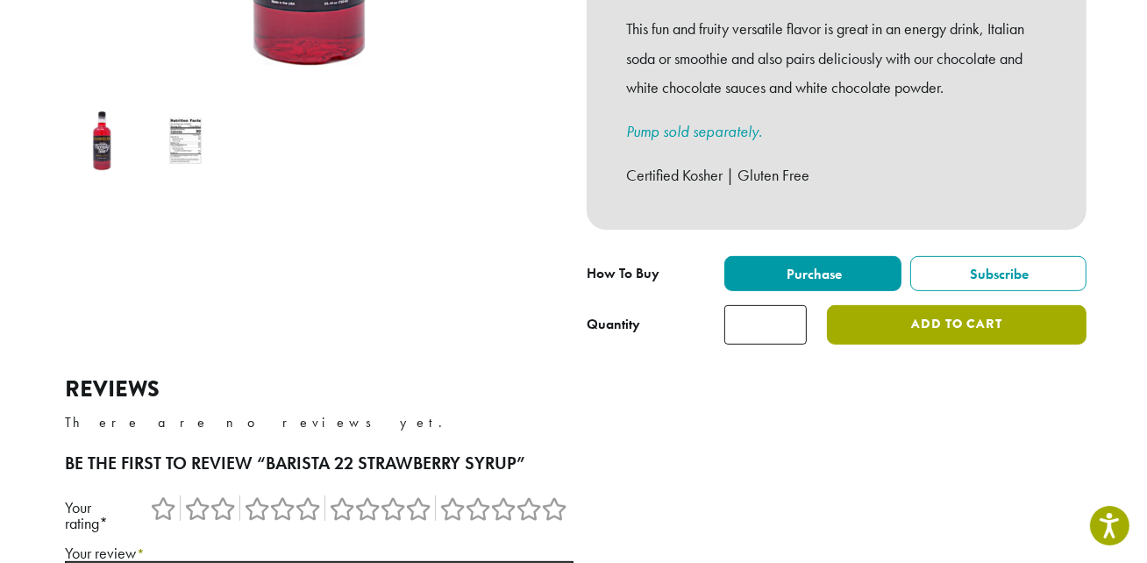
click at [876, 305] on button "Add to cart" at bounding box center [957, 324] width 260 height 39
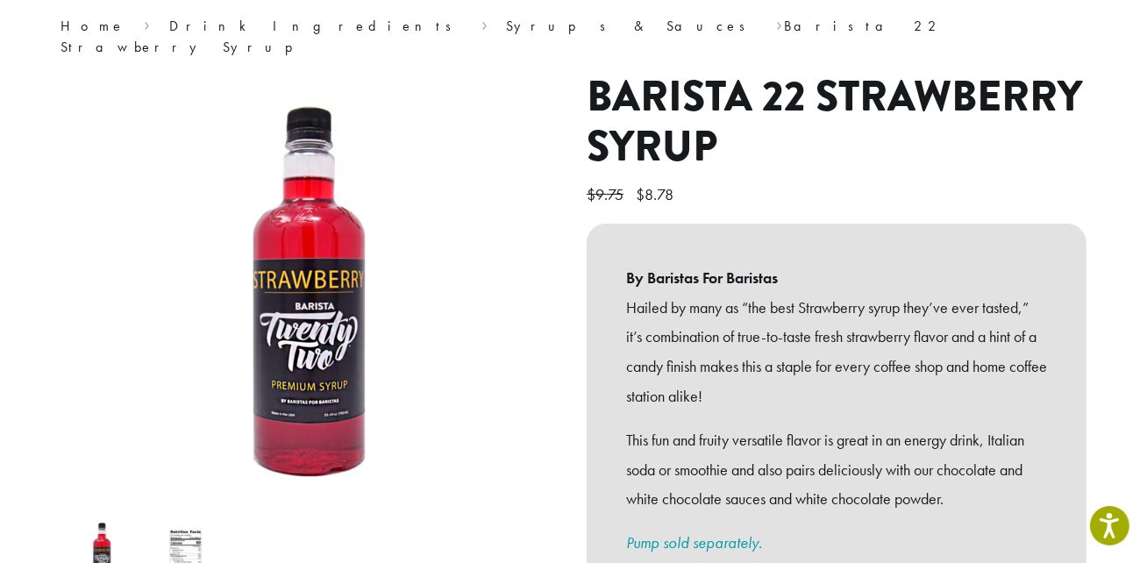
scroll to position [143, 0]
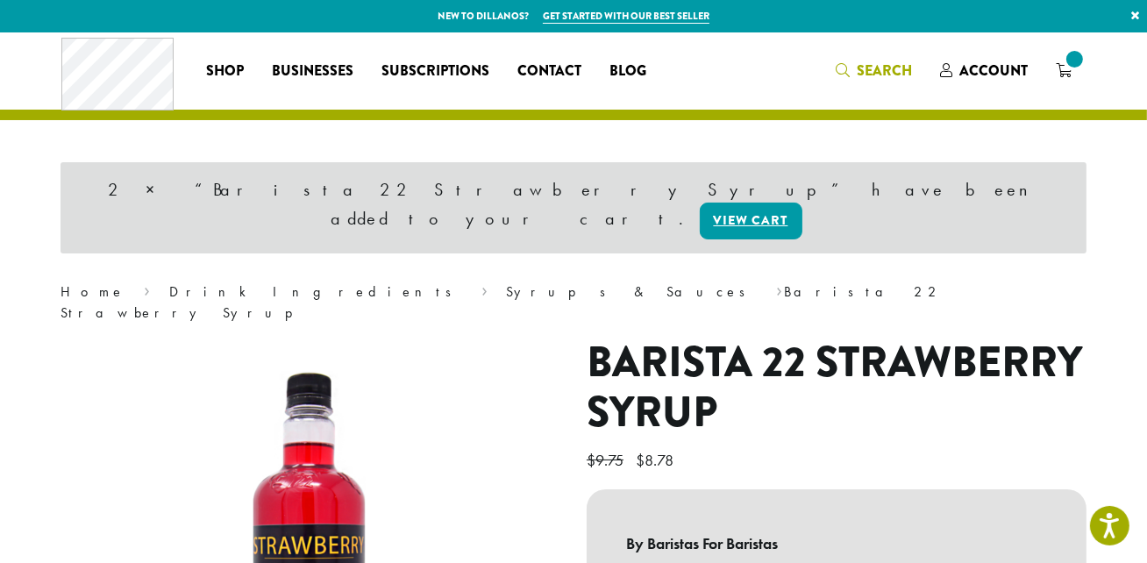
click at [880, 75] on span "Search" at bounding box center [884, 70] width 55 height 20
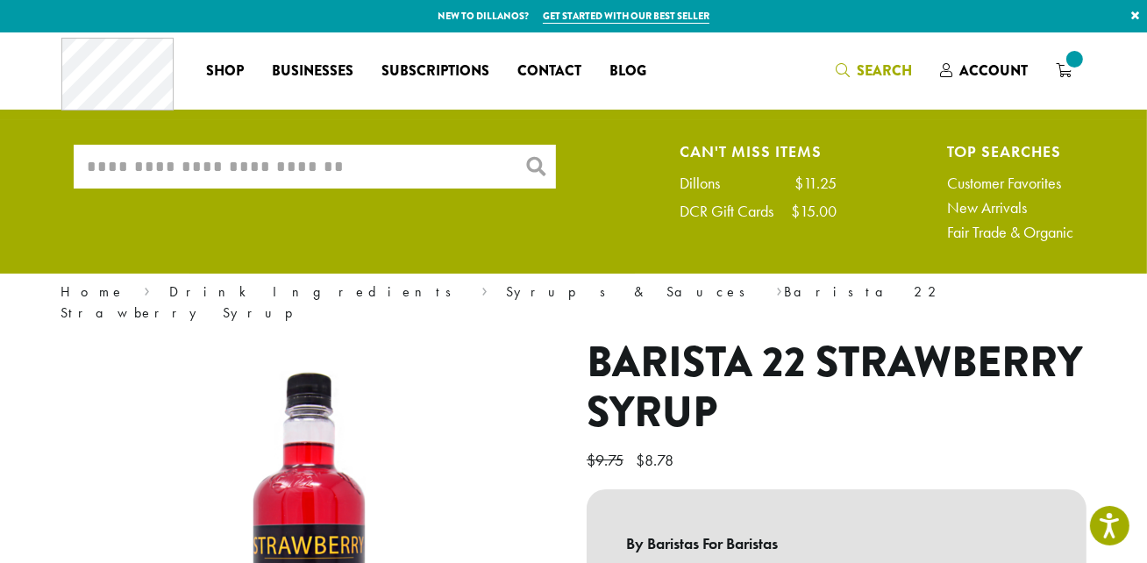
click at [441, 151] on input "What are you searching for?" at bounding box center [315, 167] width 482 height 44
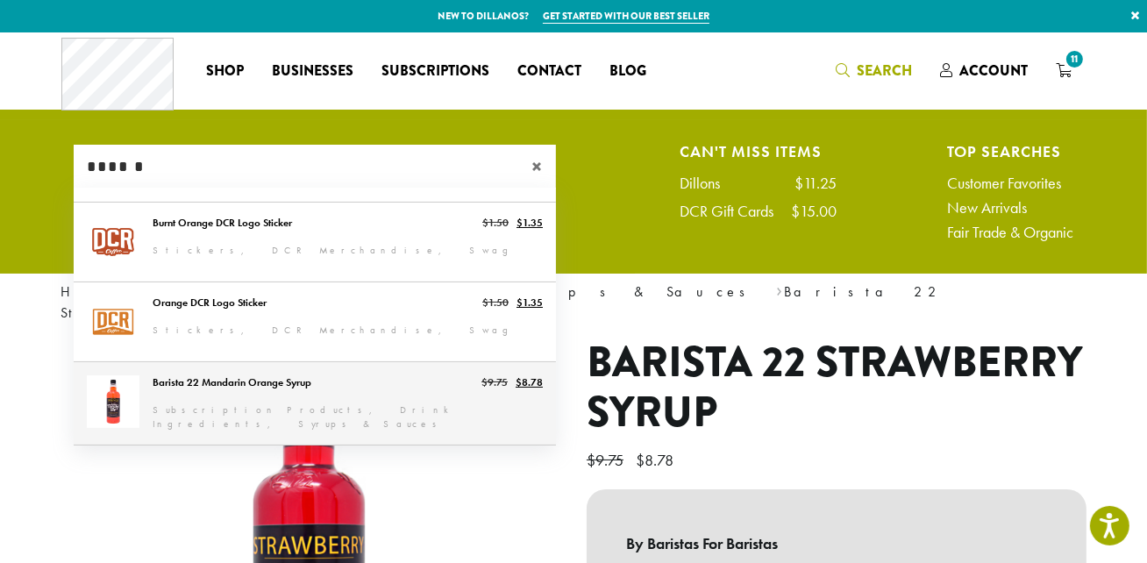
type input "******"
click at [338, 394] on link "Barista 22 Mandarin Orange Syrup" at bounding box center [315, 403] width 482 height 82
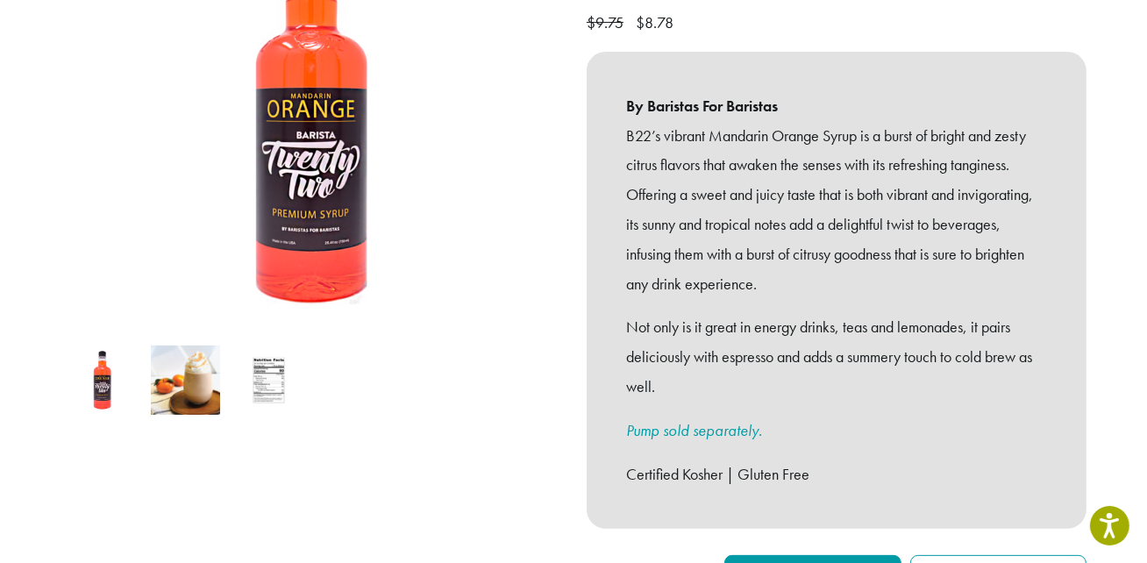
scroll to position [398, 0]
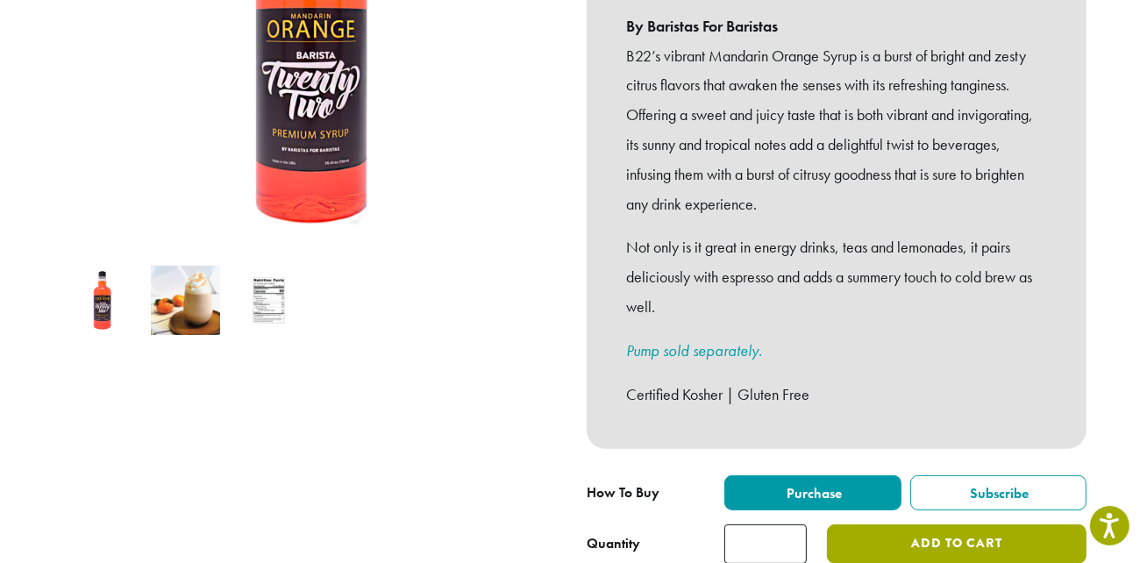
click at [960, 524] on button "Add to cart" at bounding box center [957, 543] width 260 height 39
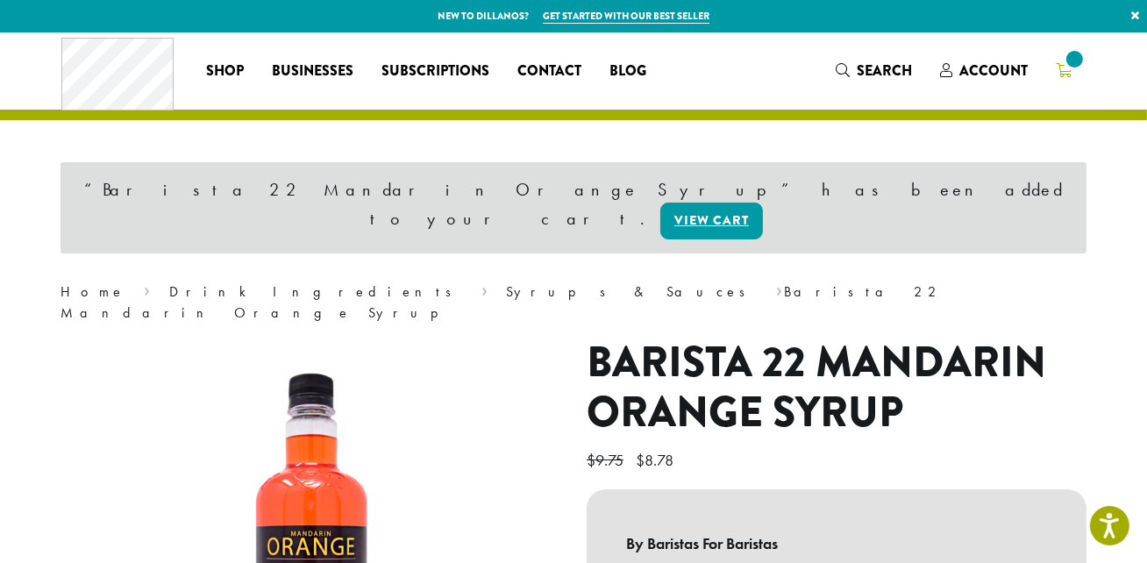
click at [1076, 79] on link at bounding box center [1064, 70] width 44 height 29
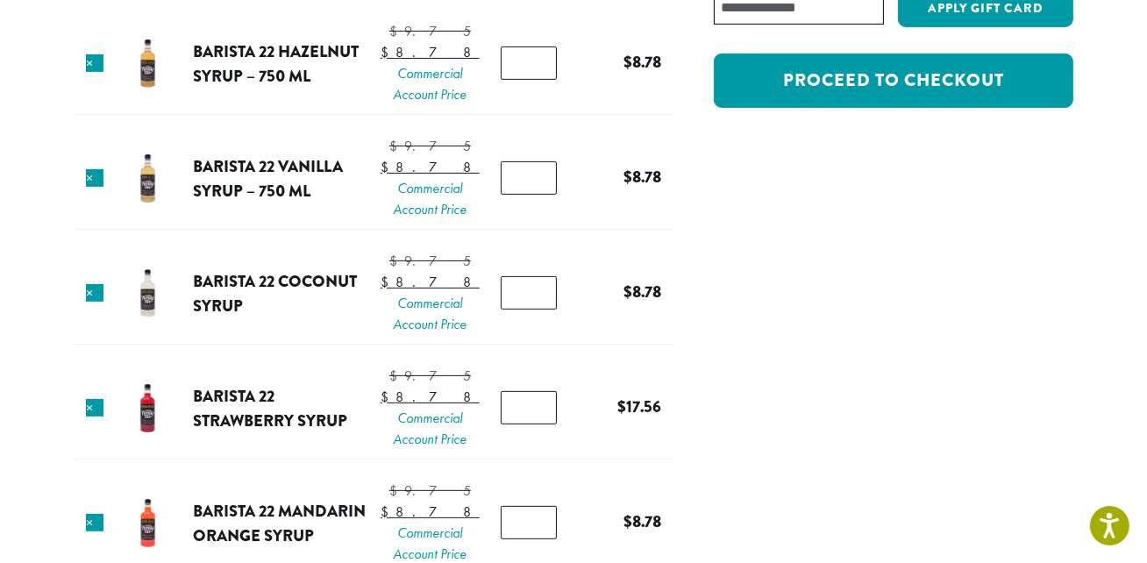
scroll to position [465, 0]
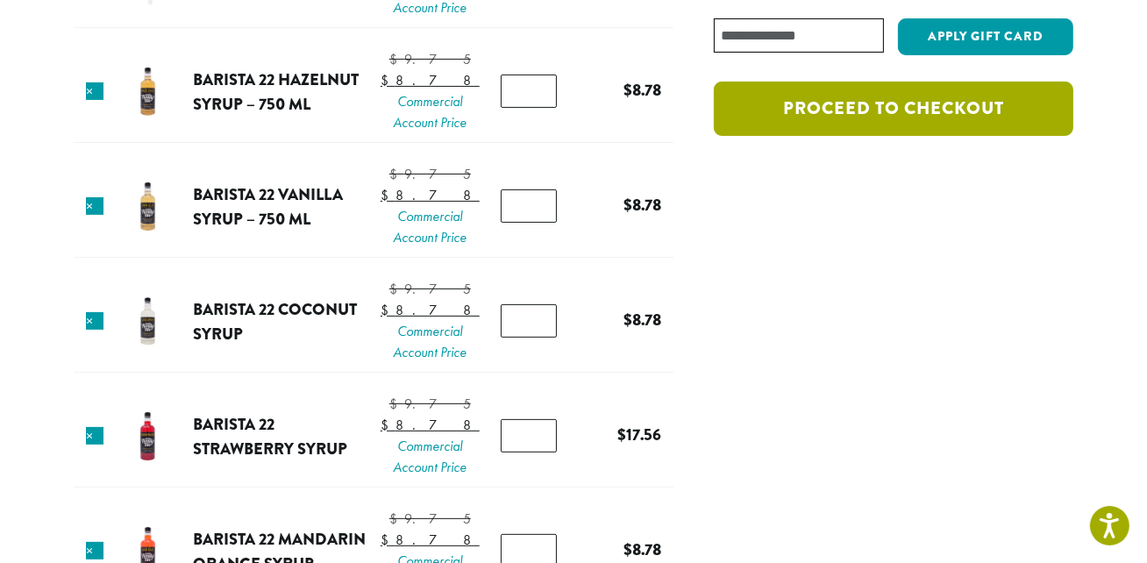
click at [865, 107] on link "Proceed to checkout" at bounding box center [893, 109] width 359 height 54
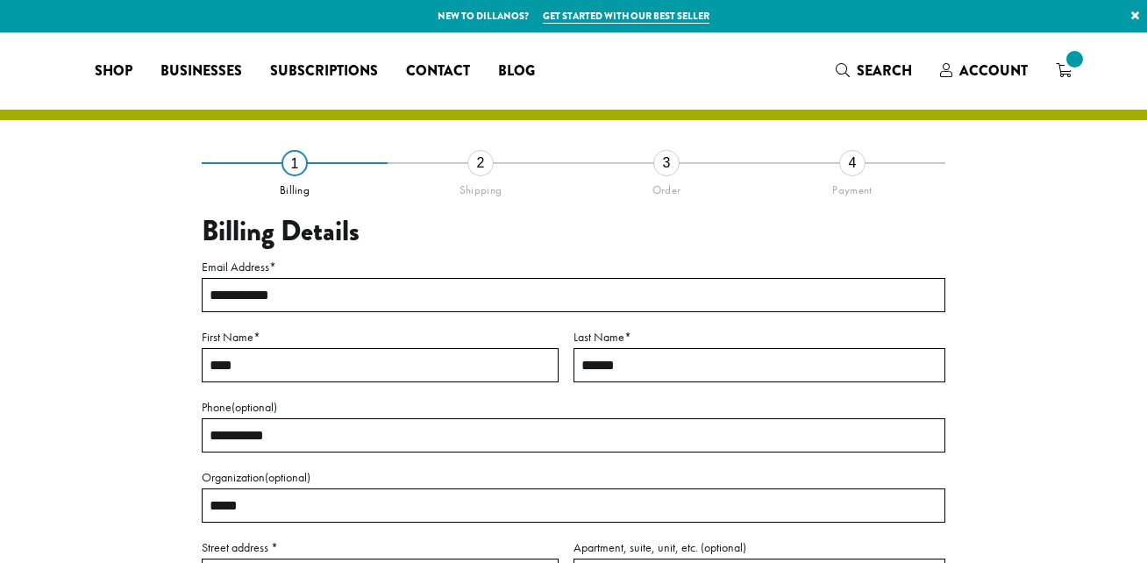
select select "**"
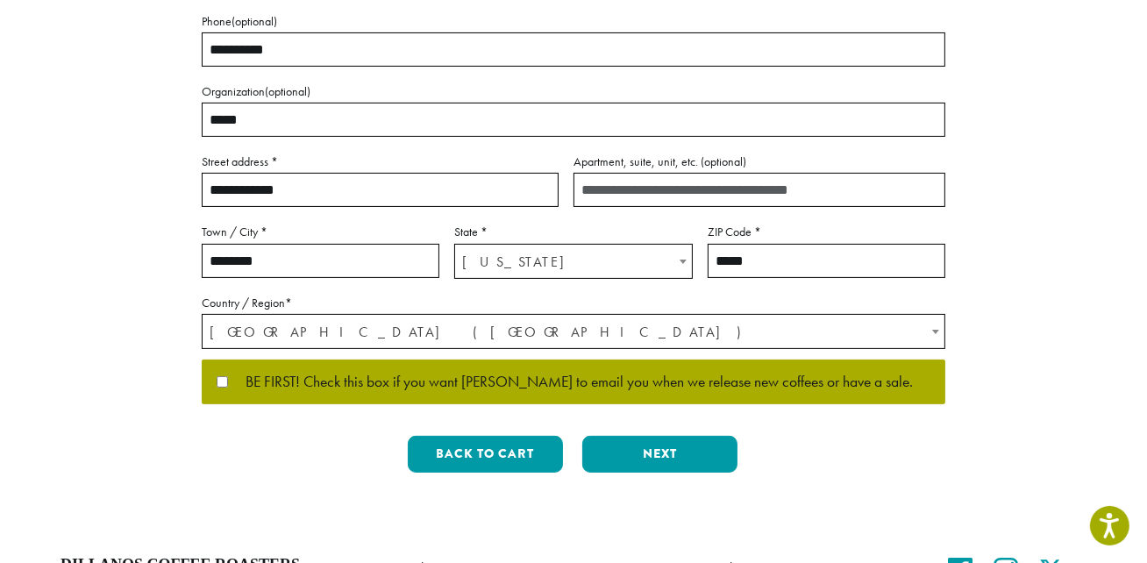
scroll to position [398, 0]
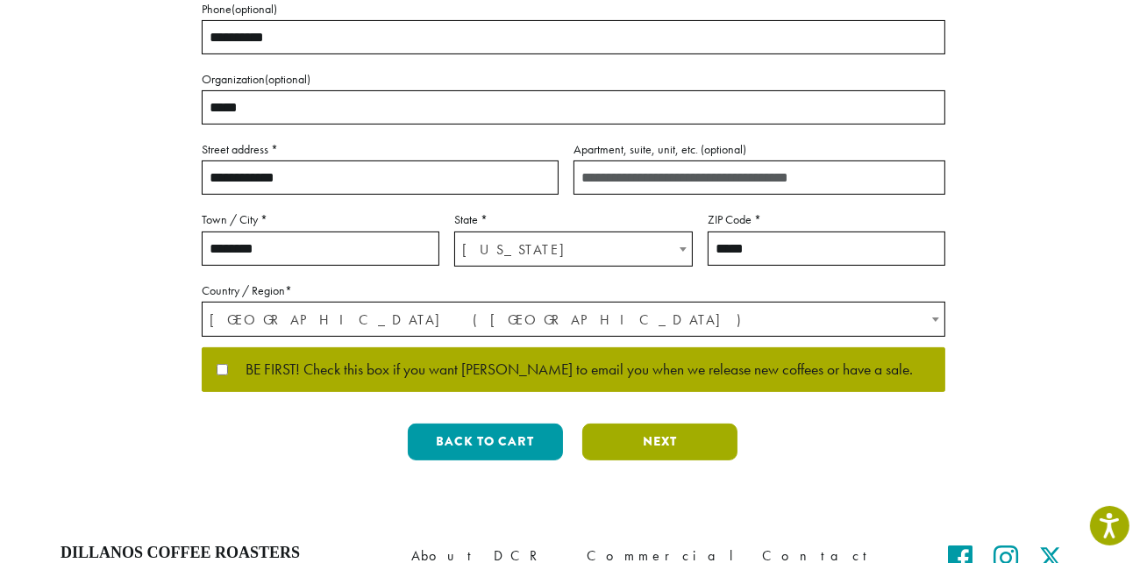
click at [693, 429] on button "Next" at bounding box center [659, 441] width 155 height 37
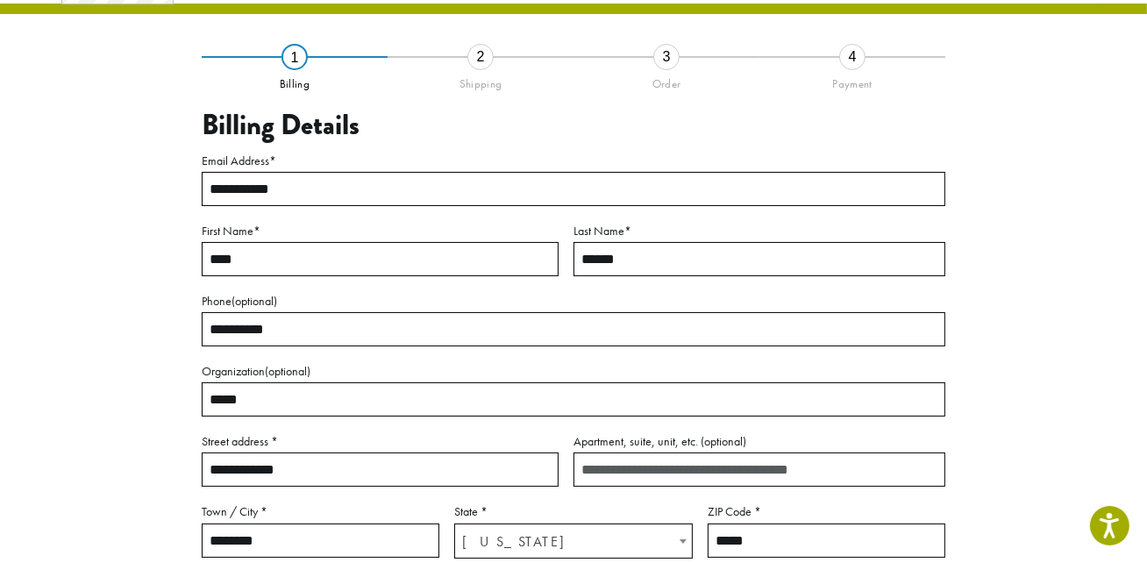
scroll to position [100, 0]
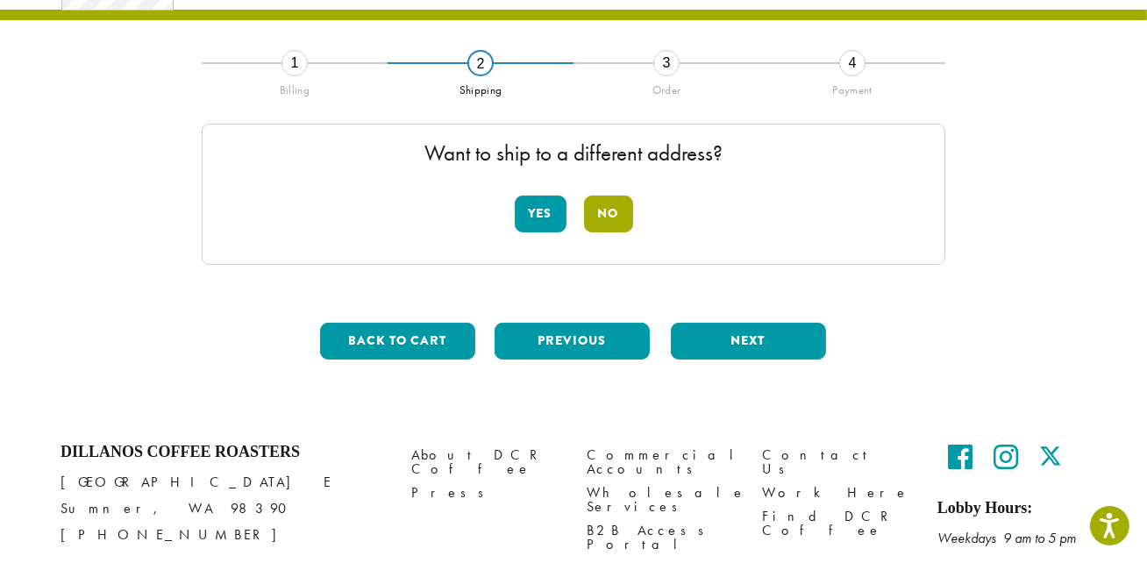
click at [621, 212] on button "No" at bounding box center [608, 214] width 49 height 37
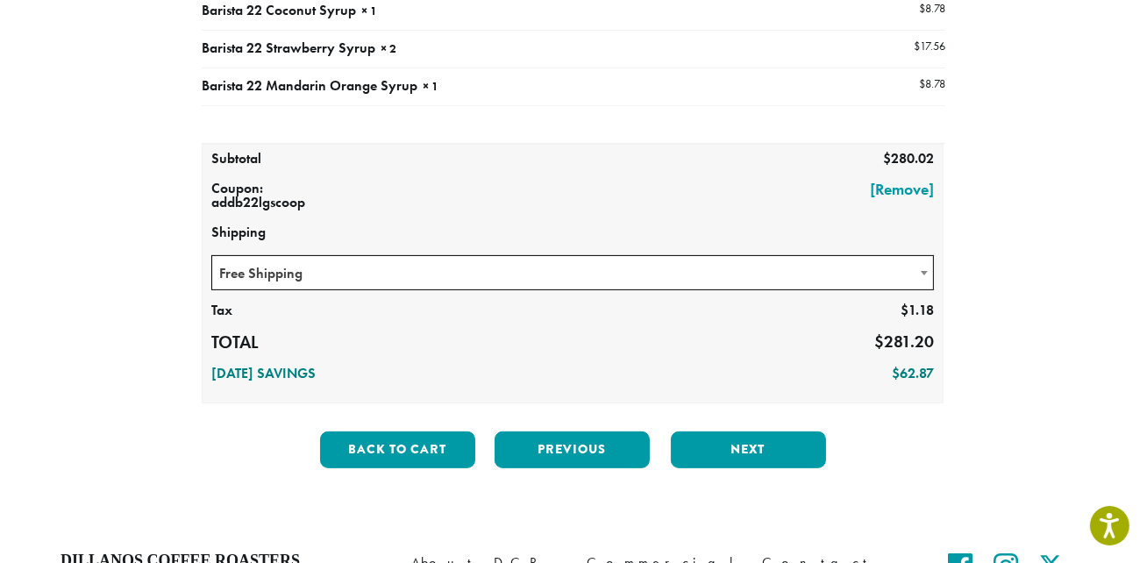
scroll to position [499, 0]
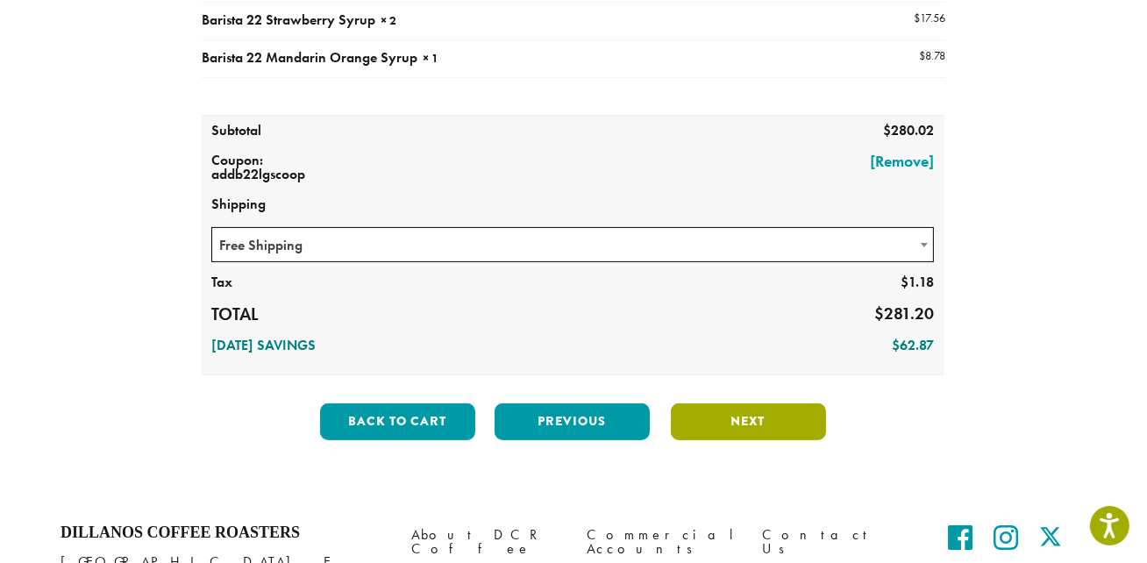
click at [767, 420] on button "Next" at bounding box center [748, 421] width 155 height 37
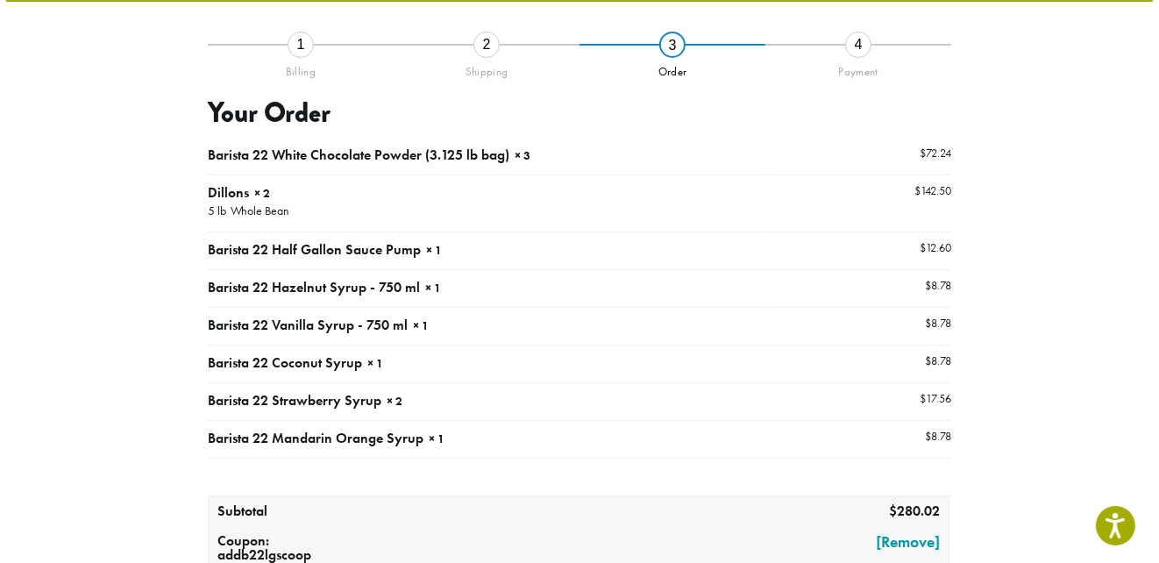
scroll to position [100, 0]
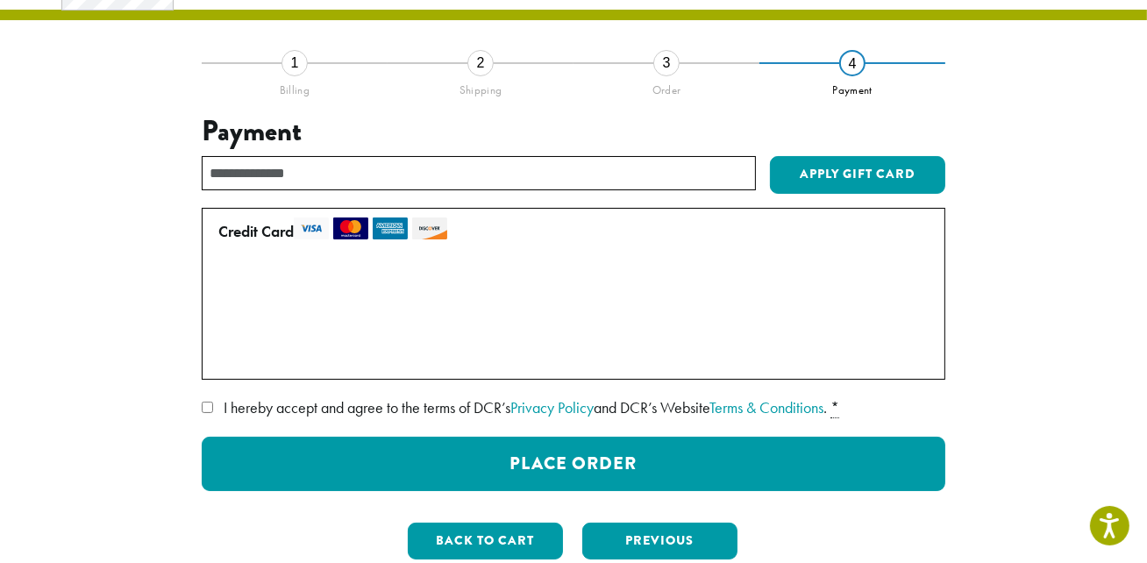
click at [457, 407] on span "I hereby accept and agree to the terms of DCR’s Privacy Policy and DCR’s Websit…" at bounding box center [525, 407] width 603 height 20
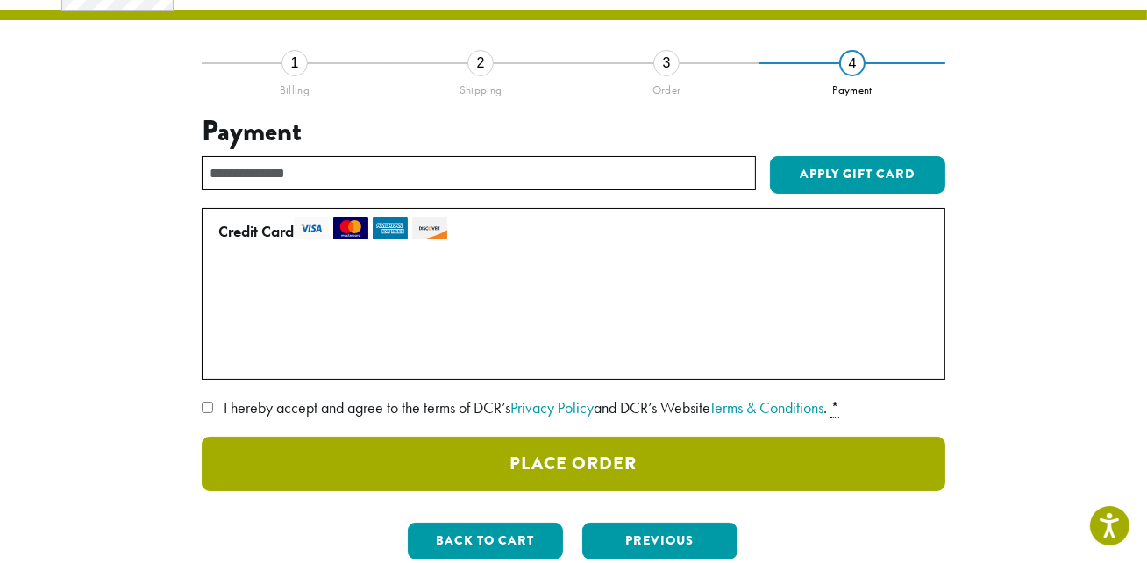
click at [524, 446] on button "Place Order" at bounding box center [573, 464] width 743 height 54
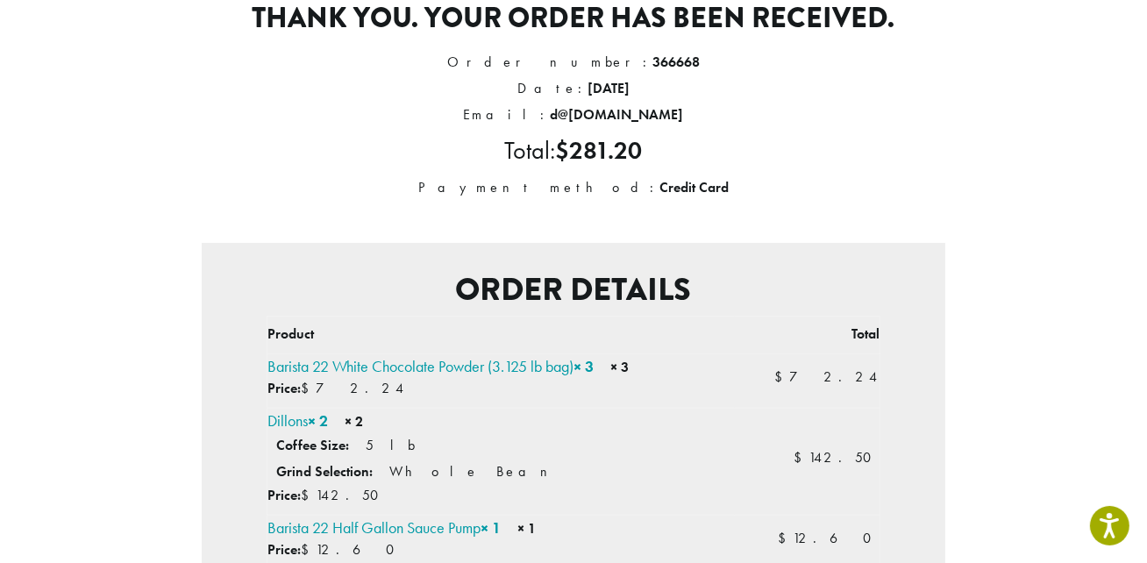
scroll to position [238, 0]
